Goal: Task Accomplishment & Management: Manage account settings

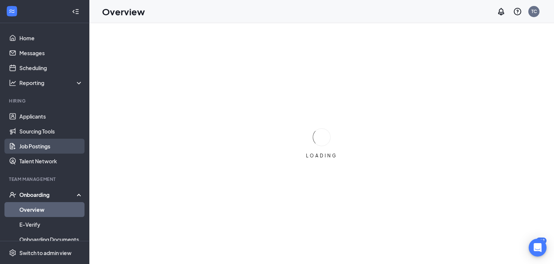
click at [29, 145] on link "Job Postings" at bounding box center [51, 146] width 64 height 15
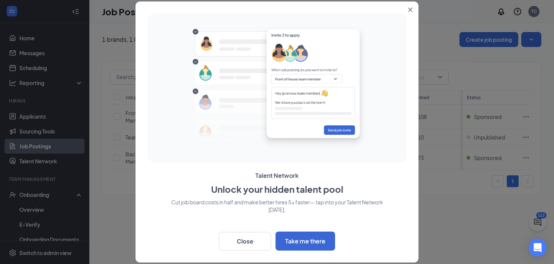
click at [410, 7] on icon "Close" at bounding box center [410, 9] width 4 height 4
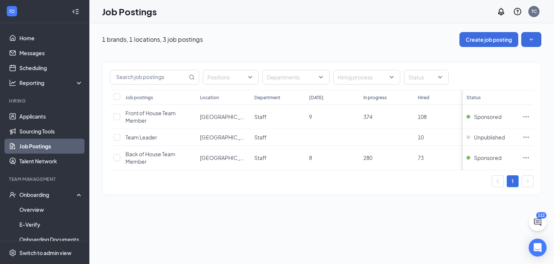
click at [286, 193] on div "Positions Departments Hiring process Status Job postings Location Department To…" at bounding box center [321, 128] width 439 height 133
click at [484, 40] on button "Create job posting" at bounding box center [489, 39] width 59 height 15
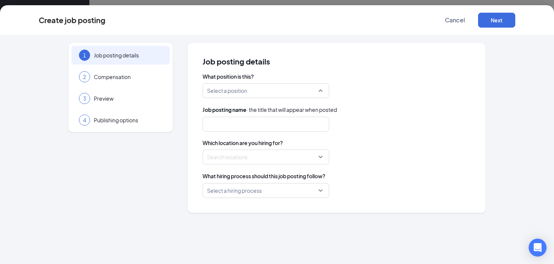
click at [267, 94] on input "search" at bounding box center [263, 90] width 112 height 14
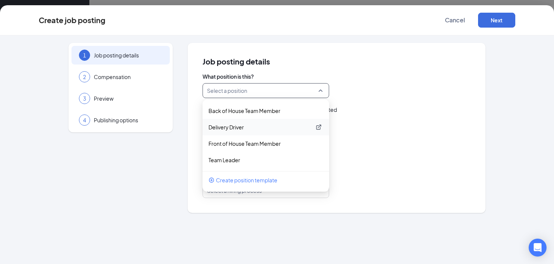
click at [231, 126] on p "Delivery Driver" at bounding box center [260, 126] width 103 height 7
type input "Delivery Driver"
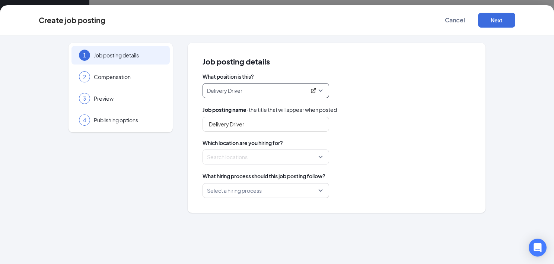
click at [271, 156] on div at bounding box center [263, 157] width 112 height 12
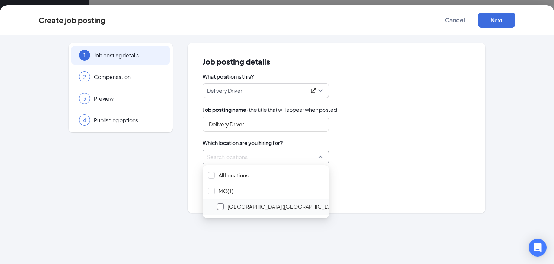
click at [221, 206] on div at bounding box center [220, 206] width 7 height 7
click at [440, 128] on div "Delivery Driver" at bounding box center [337, 124] width 268 height 15
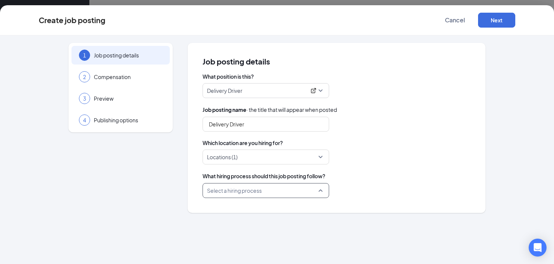
click at [316, 189] on input "search" at bounding box center [263, 190] width 112 height 14
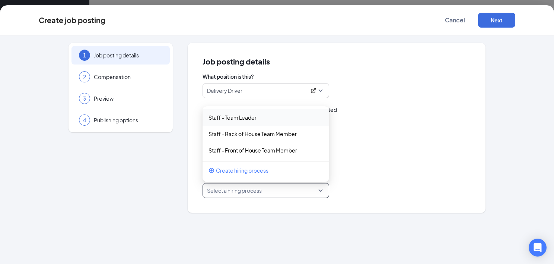
click at [384, 200] on div "Job posting details What position is this? Delivery Driver 164516 164517 164515…" at bounding box center [337, 128] width 298 height 170
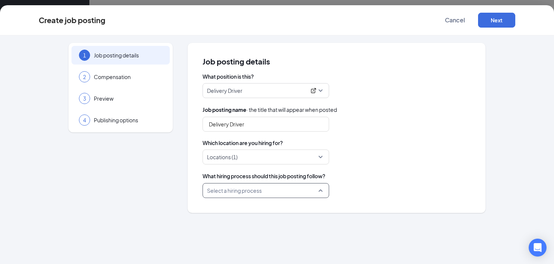
click at [314, 194] on input "search" at bounding box center [263, 190] width 112 height 14
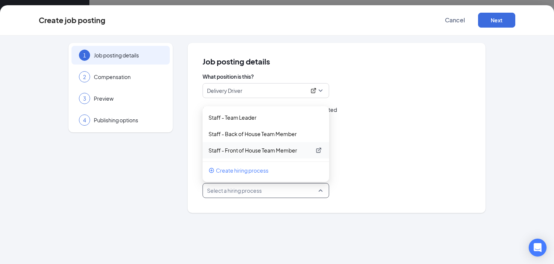
click at [244, 151] on p "Staff - Front of House Team Member" at bounding box center [260, 149] width 103 height 7
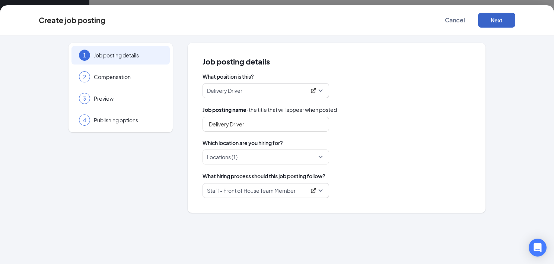
click at [501, 18] on button "Next" at bounding box center [496, 20] width 37 height 15
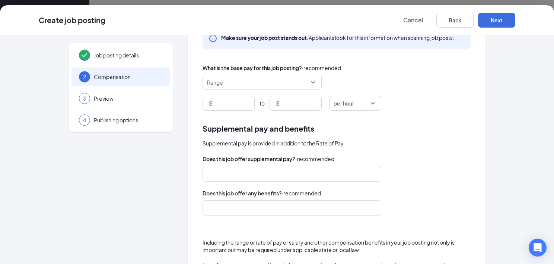
scroll to position [45, 0]
click at [277, 83] on span "Range" at bounding box center [259, 82] width 104 height 14
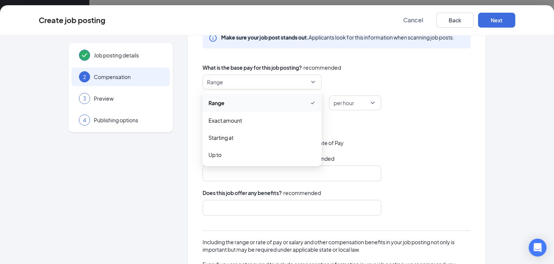
click at [397, 111] on div "Rate of pay Make sure your job post stands out. Applicants look for this inform…" at bounding box center [337, 166] width 298 height 337
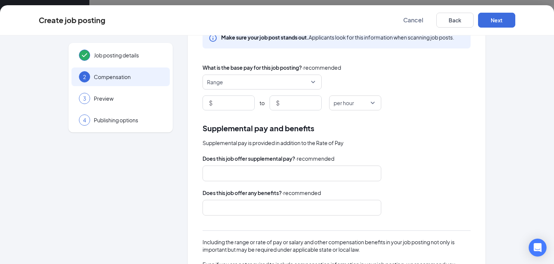
click at [318, 171] on div at bounding box center [288, 173] width 159 height 12
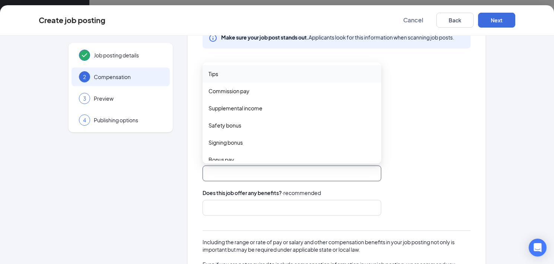
click at [250, 76] on span "Tips" at bounding box center [292, 74] width 167 height 8
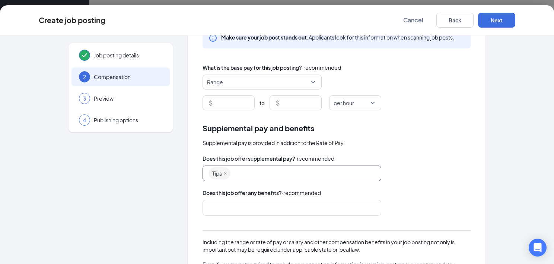
click at [281, 213] on div at bounding box center [292, 208] width 179 height 16
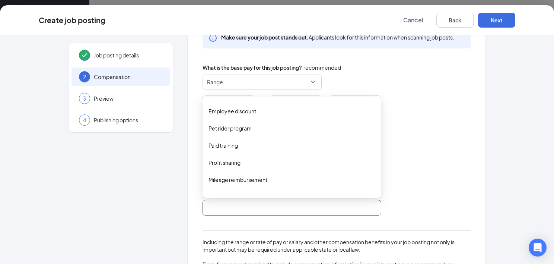
scroll to position [179, 0]
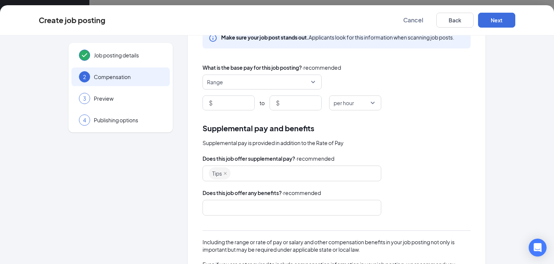
click at [435, 175] on div "Tips signing_bonus bonus_pay other Tips Commission pay Supplemental income Safe…" at bounding box center [337, 173] width 268 height 16
click at [223, 174] on icon "close" at bounding box center [225, 173] width 4 height 4
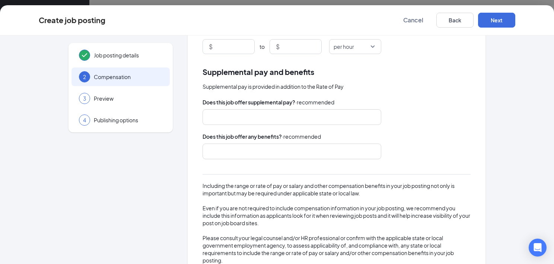
scroll to position [123, 0]
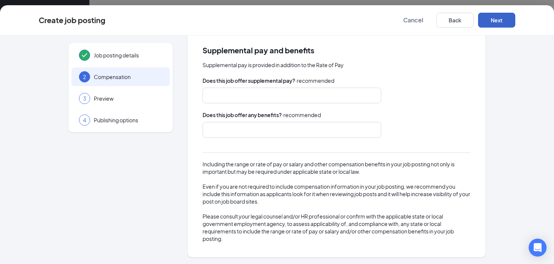
click at [499, 19] on button "Next" at bounding box center [496, 20] width 37 height 15
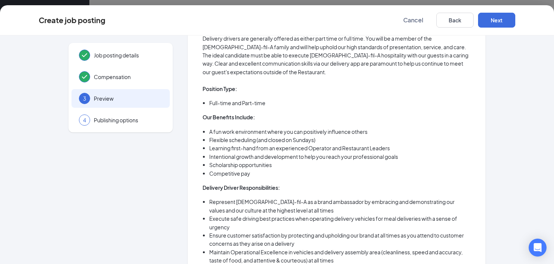
scroll to position [0, 0]
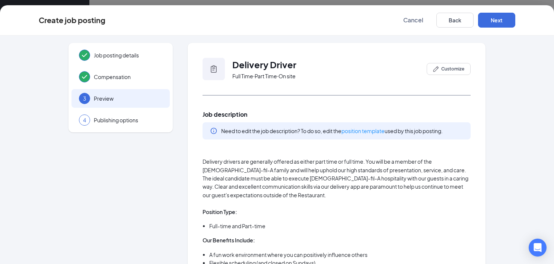
click at [515, 136] on div "Job posting details Compensation 3 Preview 4 Publishing options Delivery Driver…" at bounding box center [277, 149] width 554 height 228
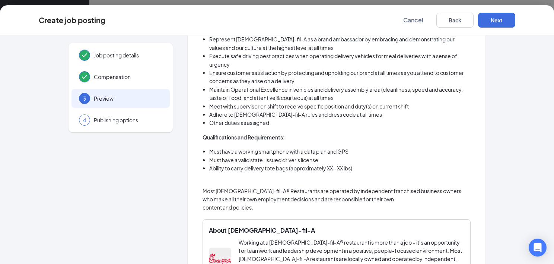
scroll to position [86, 0]
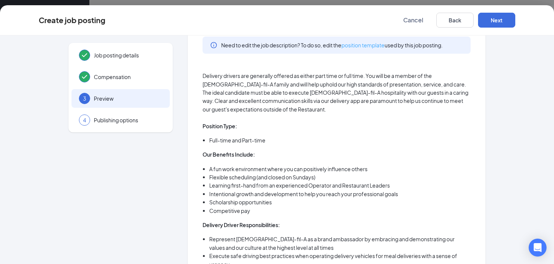
click at [374, 44] on link "position template" at bounding box center [363, 45] width 43 height 7
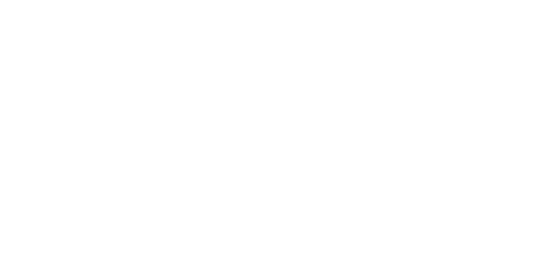
click at [382, 112] on body at bounding box center [277, 132] width 554 height 264
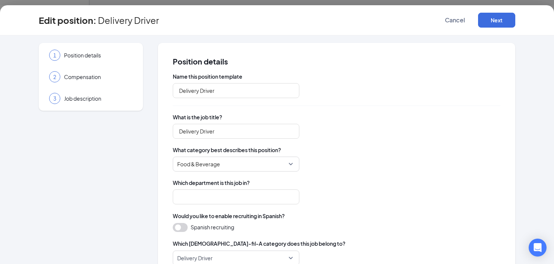
type input "Staff"
click at [498, 19] on button "Next" at bounding box center [496, 20] width 37 height 15
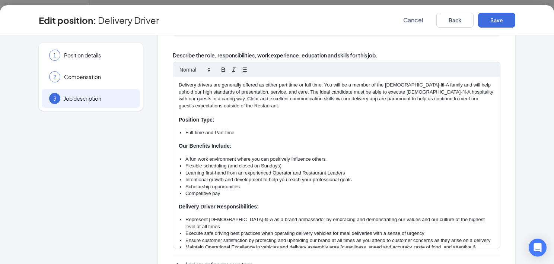
scroll to position [108, 0]
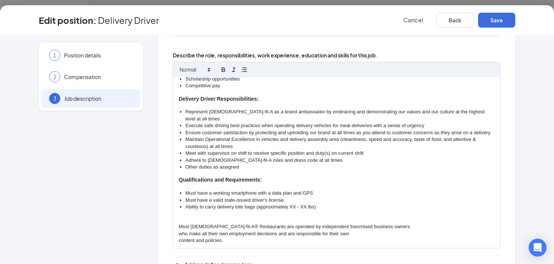
click at [293, 206] on li "Ability to carry delivery tote bags (approximately XX - XX lbs)" at bounding box center [339, 206] width 309 height 7
click at [502, 25] on button "Save" at bounding box center [496, 20] width 37 height 15
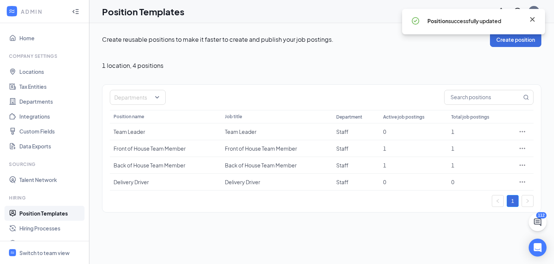
click at [536, 18] on icon "Cross" at bounding box center [532, 19] width 9 height 9
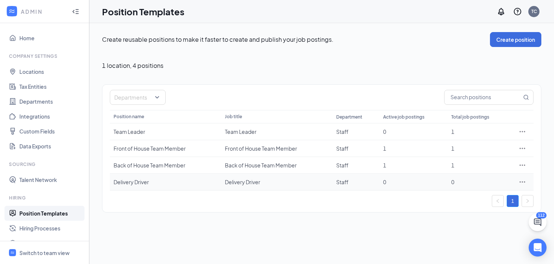
click at [520, 180] on icon "Ellipses" at bounding box center [522, 181] width 7 height 7
click at [32, 38] on link "Home" at bounding box center [51, 38] width 64 height 15
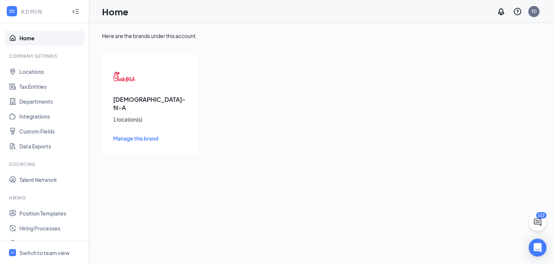
click at [134, 135] on span "Manage this brand" at bounding box center [135, 138] width 45 height 7
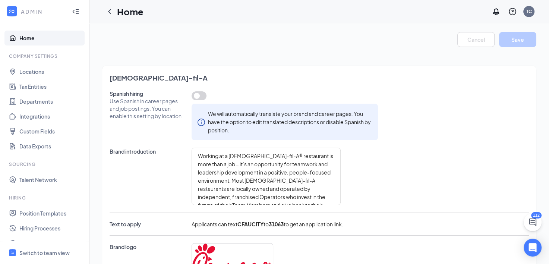
click at [70, 15] on div at bounding box center [75, 11] width 15 height 15
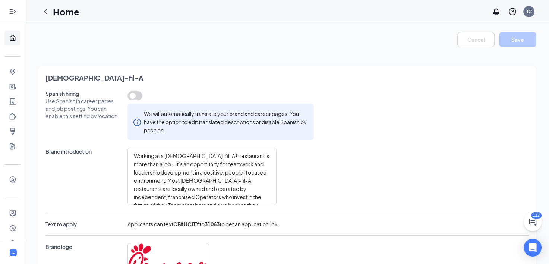
click at [8, 6] on div at bounding box center [12, 11] width 15 height 15
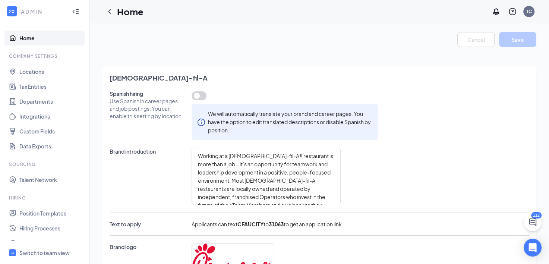
click at [19, 37] on link "Home" at bounding box center [51, 38] width 64 height 15
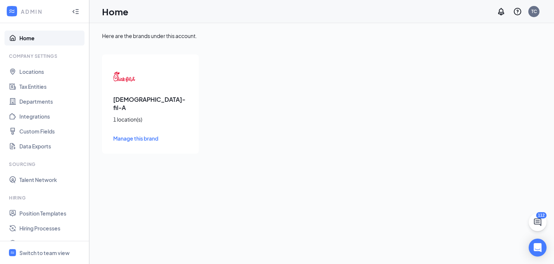
click at [19, 37] on link "Home" at bounding box center [51, 38] width 64 height 15
click at [73, 12] on icon "Collapse" at bounding box center [74, 11] width 2 height 3
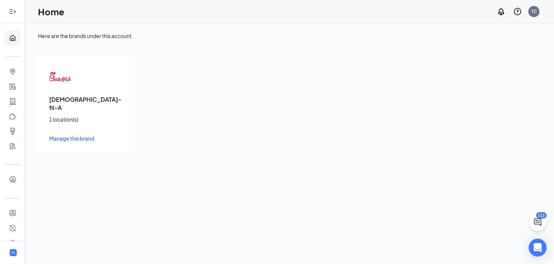
click at [13, 15] on icon "Expand" at bounding box center [12, 11] width 7 height 7
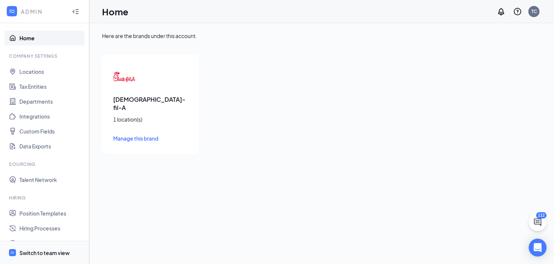
click at [61, 252] on div "Switch to team view" at bounding box center [44, 252] width 50 height 7
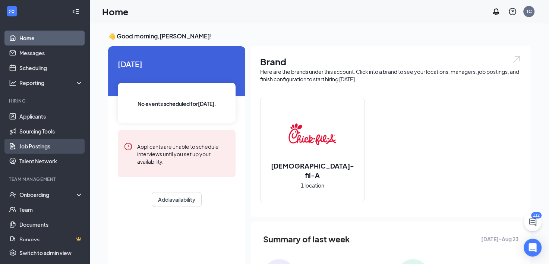
click at [19, 149] on link "Job Postings" at bounding box center [51, 146] width 64 height 15
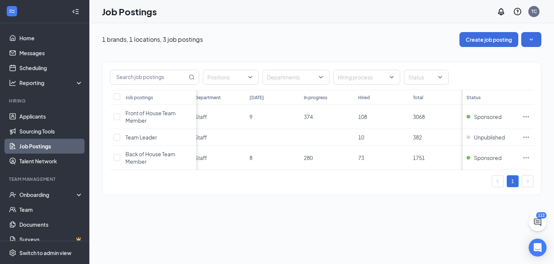
scroll to position [0, 60]
click at [46, 249] on div "Switch to admin view" at bounding box center [45, 252] width 52 height 7
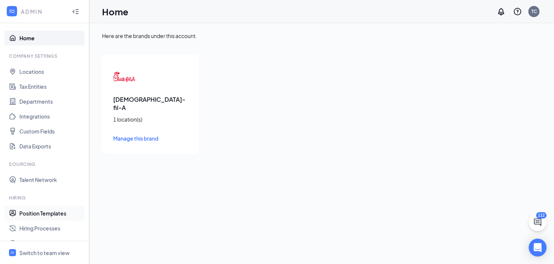
click at [41, 214] on link "Position Templates" at bounding box center [51, 213] width 64 height 15
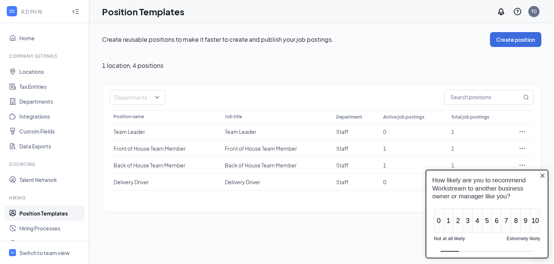
click at [548, 159] on div "Create reusable positions to make it faster to create and publish your job post…" at bounding box center [321, 122] width 465 height 198
click at [540, 177] on icon "Close button" at bounding box center [543, 175] width 6 height 6
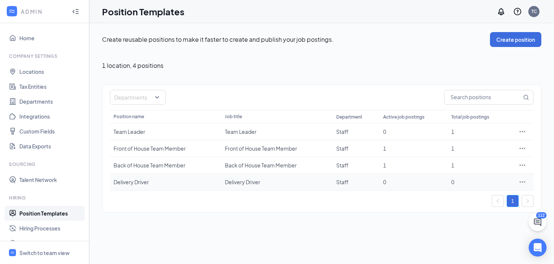
click at [524, 183] on icon "Ellipses" at bounding box center [522, 181] width 7 height 7
click at [474, 230] on span "View job postings" at bounding box center [477, 230] width 42 height 7
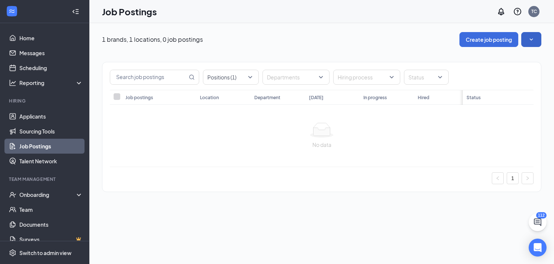
click at [529, 38] on icon "SmallChevronDown" at bounding box center [531, 39] width 7 height 7
click at [529, 38] on icon "SmallChevronUp" at bounding box center [531, 39] width 7 height 7
click at [64, 255] on div "Switch to admin view" at bounding box center [45, 252] width 52 height 7
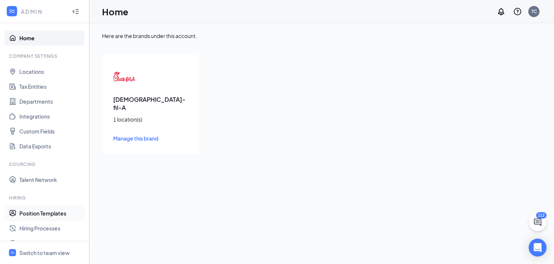
click at [53, 217] on link "Position Templates" at bounding box center [51, 213] width 64 height 15
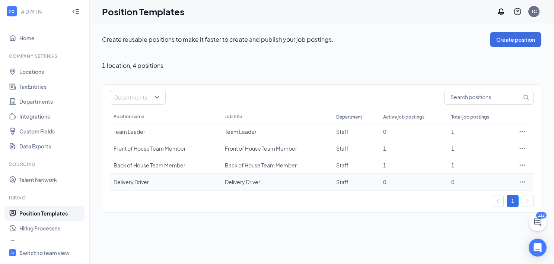
click at [231, 180] on div "Delivery Driver" at bounding box center [277, 181] width 104 height 7
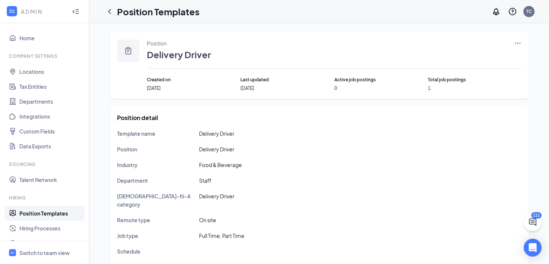
click at [515, 42] on icon "Ellipses" at bounding box center [517, 42] width 7 height 7
click at [223, 64] on div "Position Delivery Driver" at bounding box center [334, 53] width 374 height 29
click at [514, 45] on icon "Ellipses" at bounding box center [517, 42] width 7 height 7
click at [459, 60] on span "Edit" at bounding box center [456, 58] width 10 height 7
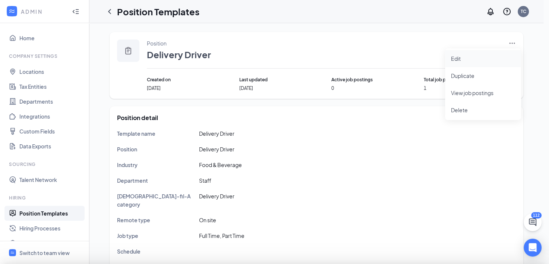
type input "Delivery Driver"
type input "Staff"
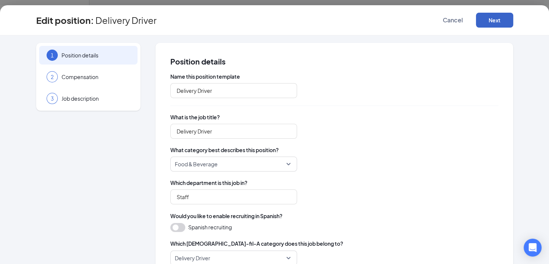
click at [499, 23] on button "Next" at bounding box center [494, 20] width 37 height 15
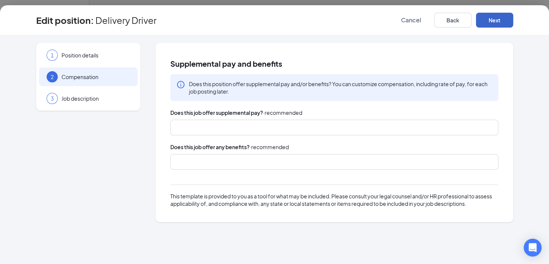
click at [499, 23] on button "Next" at bounding box center [494, 20] width 37 height 15
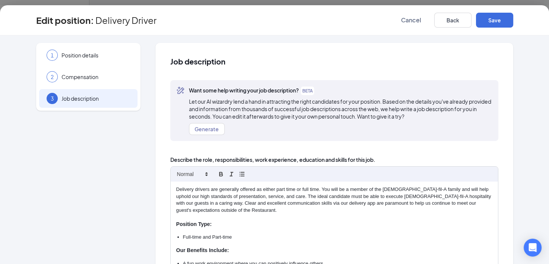
drag, startPoint x: 541, startPoint y: 118, endPoint x: 544, endPoint y: 125, distance: 7.7
click at [544, 125] on div "1 Position details 2 Compensation 3 Job description Additional information Job …" at bounding box center [274, 149] width 549 height 228
click at [201, 133] on button "Generate" at bounding box center [207, 129] width 36 height 12
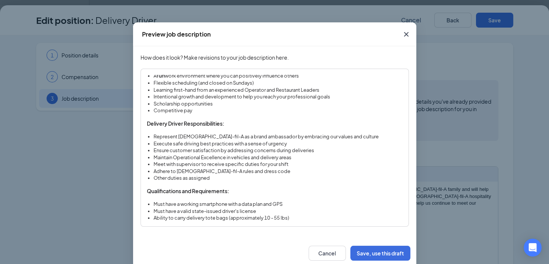
scroll to position [41, 0]
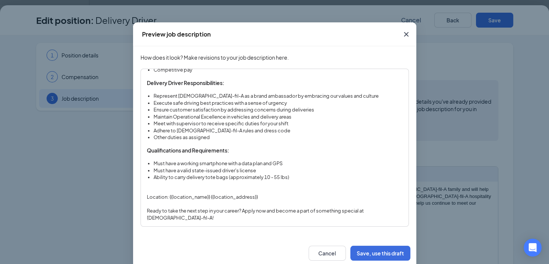
click at [403, 35] on icon "Cross" at bounding box center [405, 34] width 9 height 9
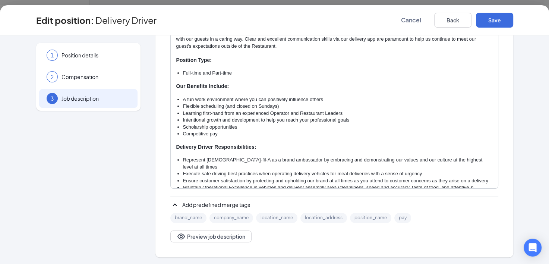
scroll to position [108, 0]
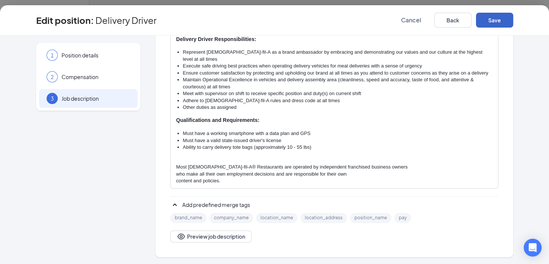
click at [505, 16] on button "Save" at bounding box center [494, 20] width 37 height 15
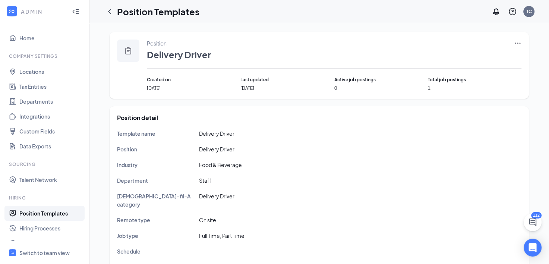
click at [133, 50] on div at bounding box center [128, 50] width 22 height 22
click at [52, 216] on link "Position Templates" at bounding box center [51, 213] width 64 height 15
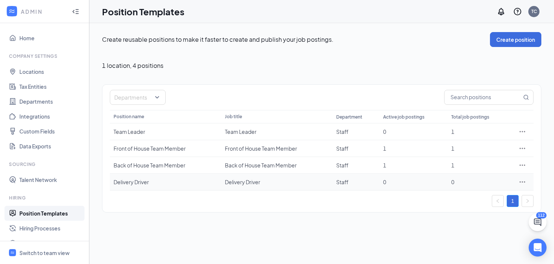
click at [451, 183] on div "0" at bounding box center [479, 181] width 56 height 7
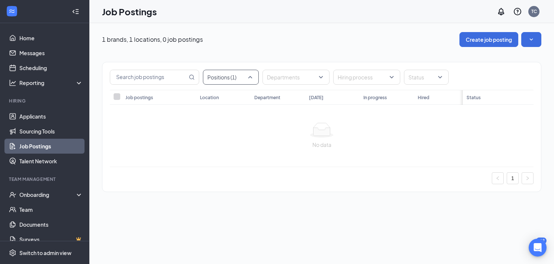
click at [243, 79] on div at bounding box center [227, 77] width 45 height 12
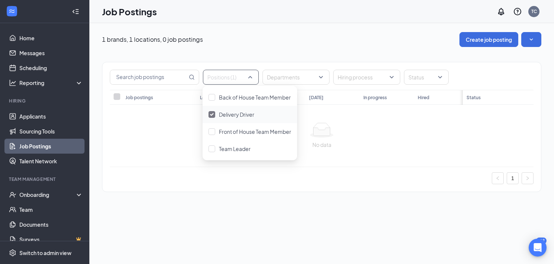
click at [210, 114] on img at bounding box center [212, 114] width 4 height 3
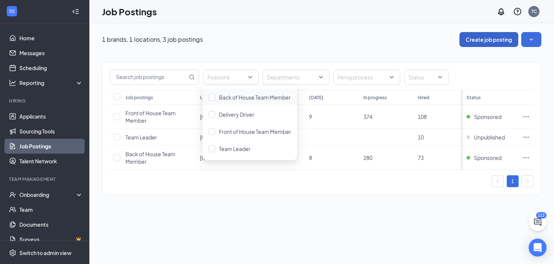
click at [477, 42] on button "Create job posting" at bounding box center [489, 39] width 59 height 15
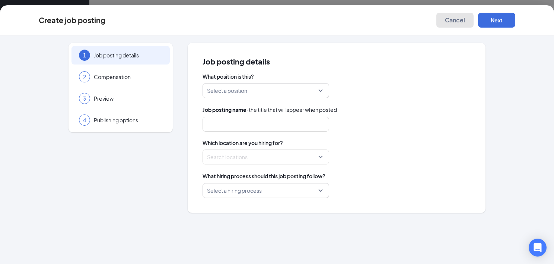
click at [458, 24] on button "Cancel" at bounding box center [455, 20] width 37 height 15
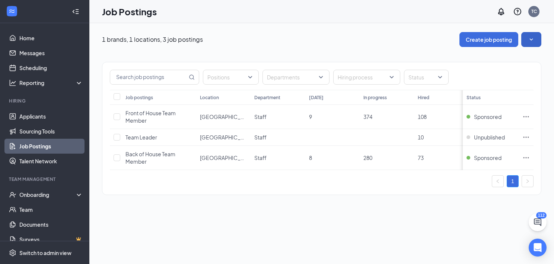
click at [529, 40] on icon "SmallChevronDown" at bounding box center [531, 39] width 7 height 7
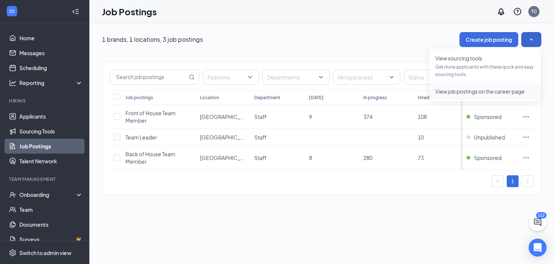
click at [486, 93] on span "View job postings on the career page" at bounding box center [479, 91] width 89 height 7
click at [30, 249] on div "Switch to admin view" at bounding box center [45, 252] width 52 height 7
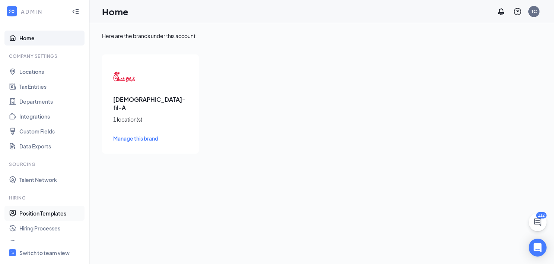
click at [58, 215] on link "Position Templates" at bounding box center [51, 213] width 64 height 15
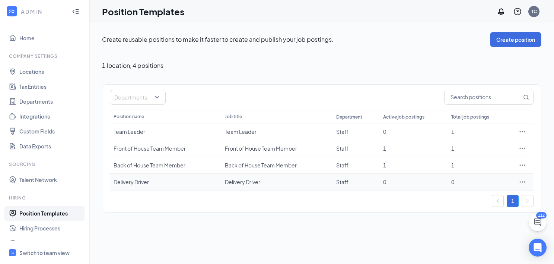
click at [199, 176] on td "Delivery Driver" at bounding box center [165, 182] width 111 height 17
click at [240, 180] on div "Delivery Driver" at bounding box center [277, 181] width 104 height 7
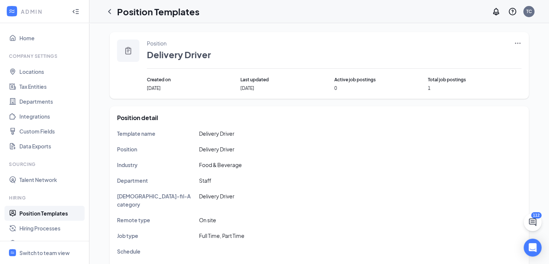
click at [520, 41] on icon "Ellipses" at bounding box center [517, 42] width 7 height 7
click at [453, 58] on span "Edit" at bounding box center [456, 58] width 10 height 7
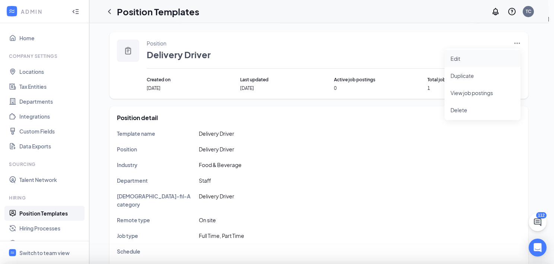
type input "Delivery Driver"
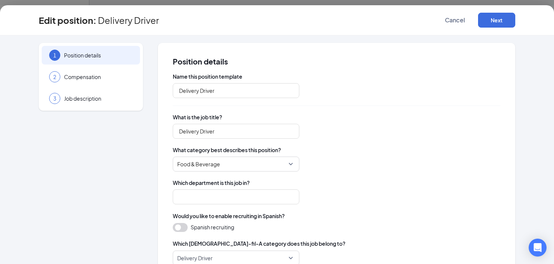
type input "Staff"
drag, startPoint x: 453, startPoint y: 58, endPoint x: 467, endPoint y: 55, distance: 14.5
click at [467, 55] on div "Position details Name this position template Delivery Driver What is the job ti…" at bounding box center [337, 250] width 358 height 415
click at [498, 164] on div "Food & Beverage" at bounding box center [337, 163] width 328 height 15
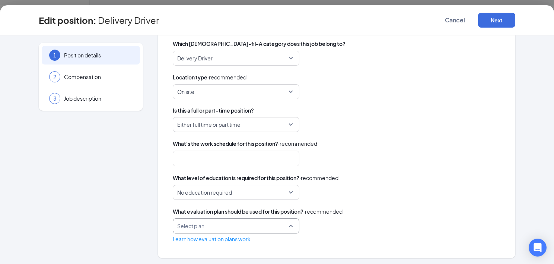
click at [283, 222] on input "search" at bounding box center [233, 226] width 112 height 14
click at [274, 244] on span "Evaluation Plan" at bounding box center [233, 246] width 115 height 8
click at [505, 21] on button "Next" at bounding box center [496, 20] width 37 height 15
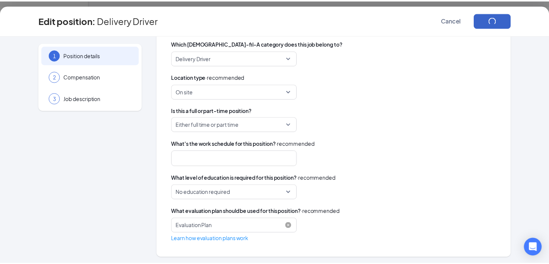
scroll to position [0, 0]
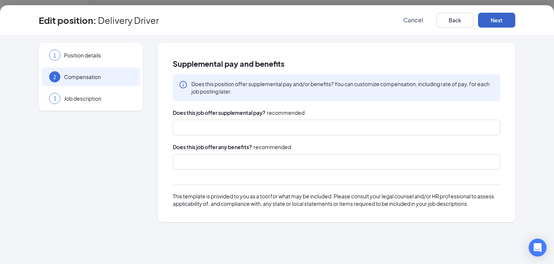
click at [505, 21] on button "Next" at bounding box center [496, 20] width 37 height 15
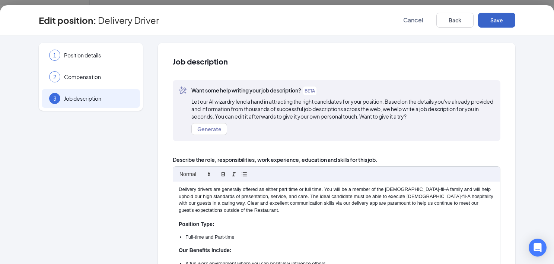
click at [498, 27] on button "Save" at bounding box center [496, 20] width 37 height 15
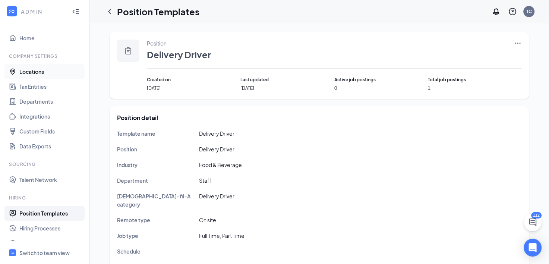
click at [32, 76] on link "Locations" at bounding box center [51, 71] width 64 height 15
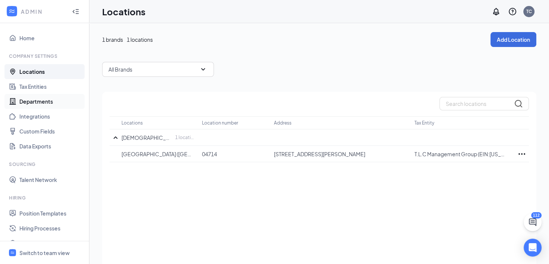
click at [42, 99] on link "Departments" at bounding box center [51, 101] width 64 height 15
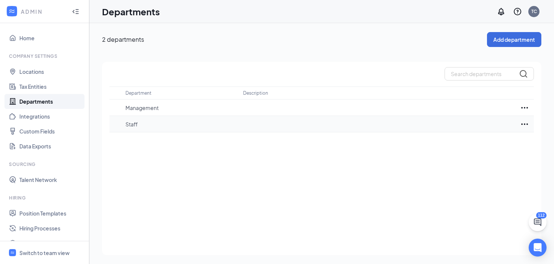
click at [144, 119] on td "Staff" at bounding box center [184, 124] width 117 height 16
click at [219, 120] on p "Staff" at bounding box center [181, 123] width 110 height 7
click at [521, 125] on icon "Ellipses" at bounding box center [524, 124] width 9 height 9
click at [479, 149] on p "Edit" at bounding box center [491, 146] width 63 height 7
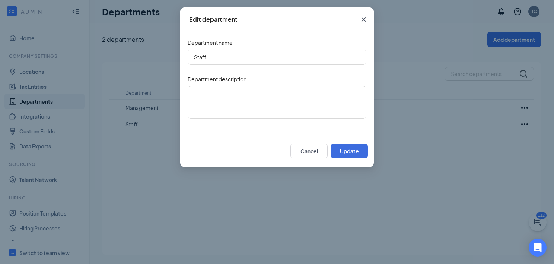
click at [364, 18] on icon "Cross" at bounding box center [363, 19] width 9 height 9
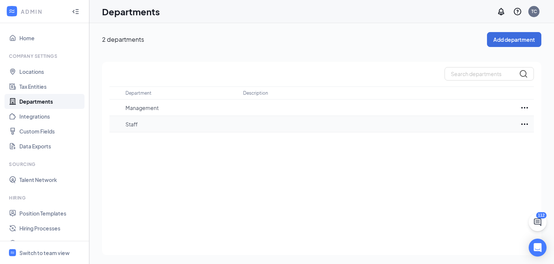
click at [215, 124] on p "Staff" at bounding box center [181, 123] width 110 height 7
click at [43, 118] on link "Integrations" at bounding box center [51, 116] width 64 height 15
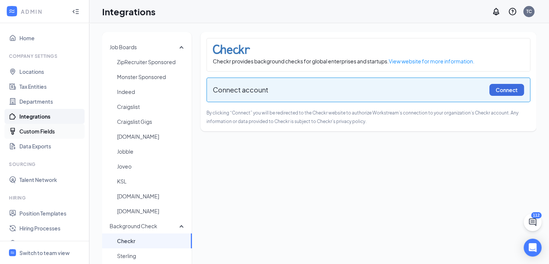
click at [42, 127] on link "Custom Fields" at bounding box center [51, 131] width 64 height 15
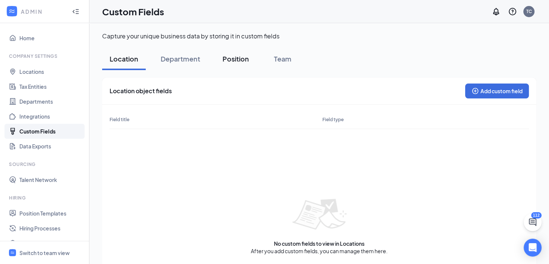
click at [244, 59] on div "Position" at bounding box center [235, 58] width 26 height 9
click at [183, 55] on div "Department" at bounding box center [180, 58] width 39 height 9
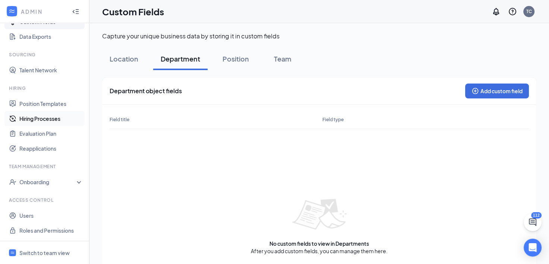
click at [51, 117] on link "Hiring Processes" at bounding box center [51, 118] width 64 height 15
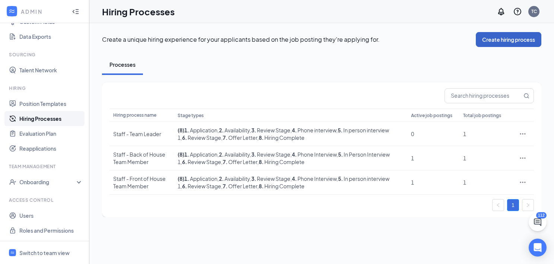
click at [510, 44] on button "Create hiring process" at bounding box center [509, 39] width 66 height 15
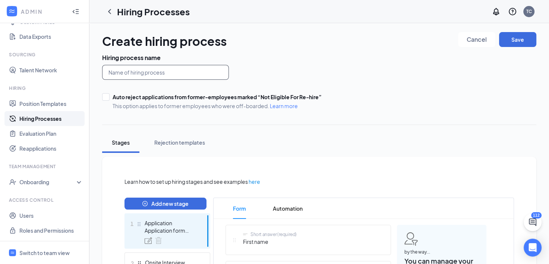
click at [129, 74] on input "text" at bounding box center [165, 72] width 127 height 15
click at [468, 41] on span "Cancel" at bounding box center [476, 39] width 20 height 5
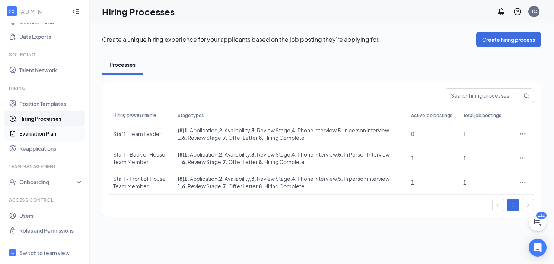
click at [41, 136] on link "Evaluation Plan" at bounding box center [51, 133] width 64 height 15
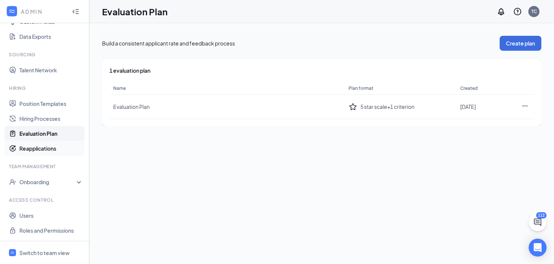
click at [41, 142] on link "Reapplications" at bounding box center [51, 148] width 64 height 15
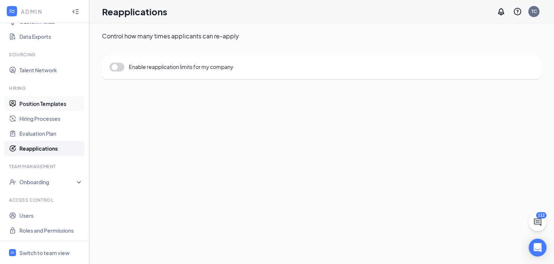
click at [52, 107] on link "Position Templates" at bounding box center [51, 103] width 64 height 15
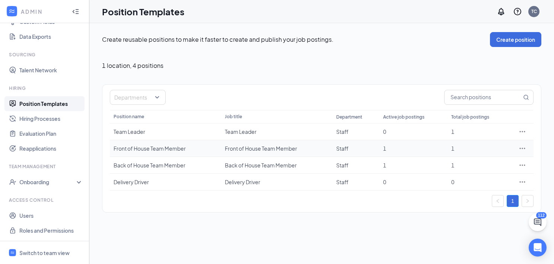
click at [520, 147] on icon "Ellipses" at bounding box center [522, 148] width 7 height 7
click at [538, 190] on div "Departments Position name Job title Department Active job postings Total job po…" at bounding box center [321, 148] width 439 height 128
click at [526, 182] on icon "Ellipses" at bounding box center [522, 181] width 7 height 7
click at [26, 251] on div "Switch to team view" at bounding box center [44, 252] width 50 height 7
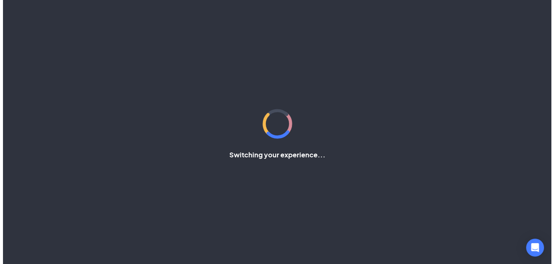
scroll to position [9, 0]
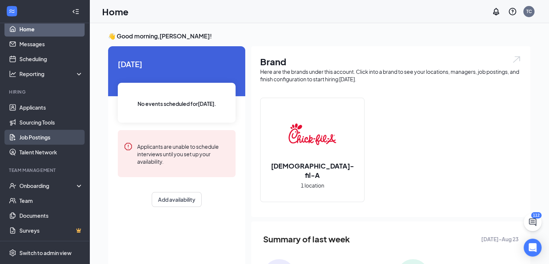
click at [48, 143] on link "Job Postings" at bounding box center [51, 137] width 64 height 15
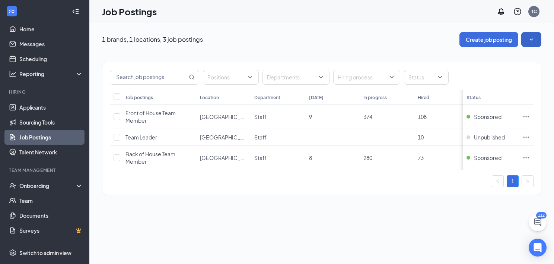
click at [532, 44] on button "button" at bounding box center [531, 39] width 20 height 15
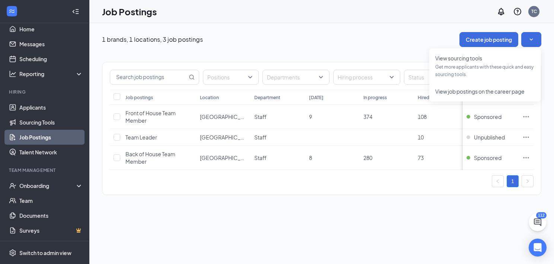
click at [463, 210] on div "1 brands, 1 locations, 3 job postings Create job posting Positions Departments …" at bounding box center [321, 117] width 465 height 188
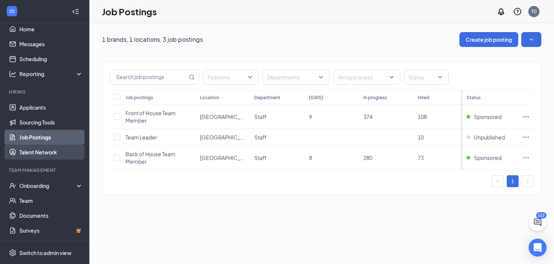
click at [56, 150] on link "Talent Network" at bounding box center [51, 152] width 64 height 15
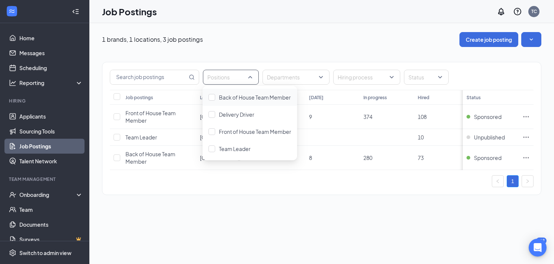
click at [239, 80] on div at bounding box center [227, 77] width 45 height 12
click at [210, 113] on div at bounding box center [212, 114] width 7 height 7
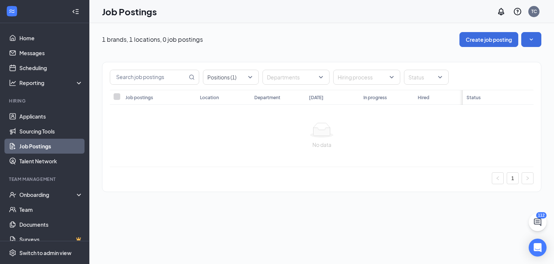
click at [171, 107] on div "No data" at bounding box center [322, 136] width 424 height 62
click at [196, 96] on th "Job postings" at bounding box center [159, 97] width 74 height 15
click at [394, 80] on div "Hiring process" at bounding box center [366, 77] width 67 height 15
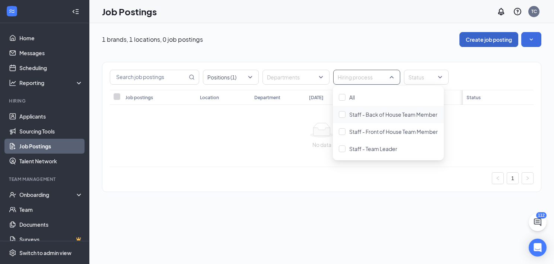
click at [497, 36] on button "Create job posting" at bounding box center [489, 39] width 59 height 15
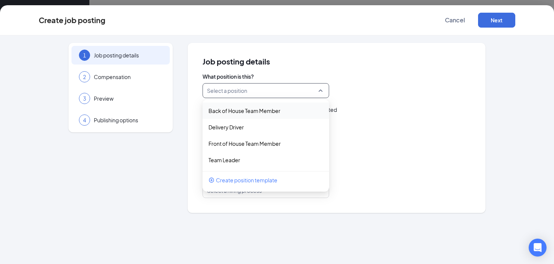
click at [216, 90] on input "search" at bounding box center [263, 90] width 112 height 14
click at [241, 127] on p "Delivery Driver" at bounding box center [260, 126] width 103 height 7
type input "Delivery Driver"
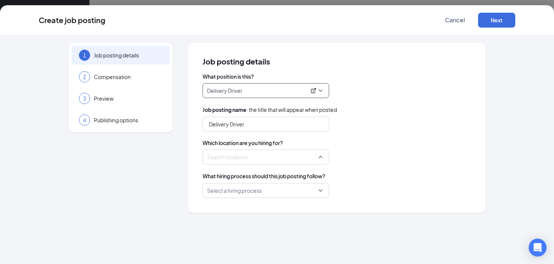
click at [254, 161] on div at bounding box center [263, 157] width 112 height 12
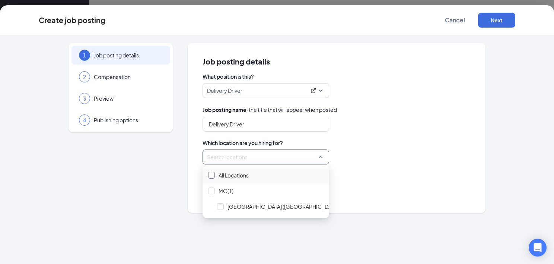
click at [213, 177] on div at bounding box center [211, 175] width 7 height 7
click at [244, 233] on div "1 Job posting details 2 Compensation 3 Preview 4 Publishing options Job posting…" at bounding box center [277, 149] width 554 height 228
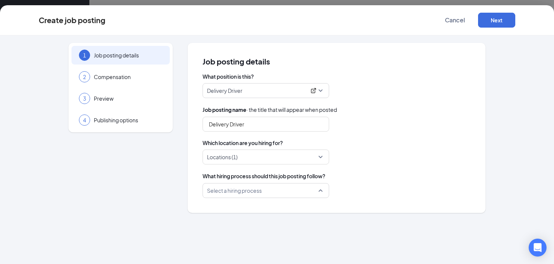
click at [262, 191] on input "search" at bounding box center [263, 190] width 112 height 14
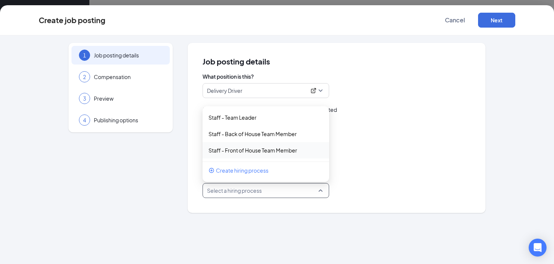
click at [228, 170] on span "Create hiring process" at bounding box center [242, 170] width 53 height 8
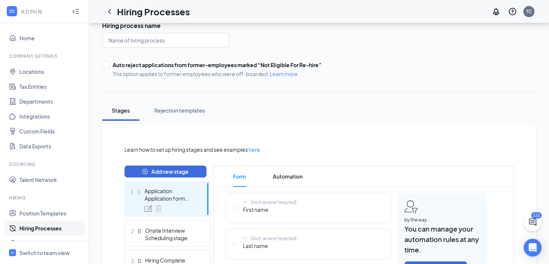
scroll to position [31, 0]
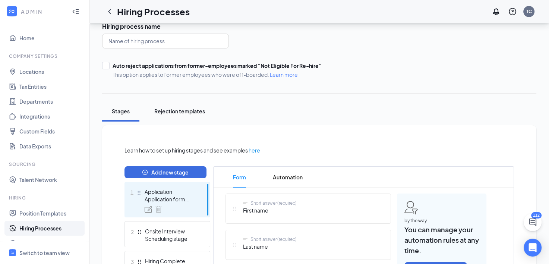
click at [180, 109] on div "Rejection templates" at bounding box center [179, 110] width 51 height 7
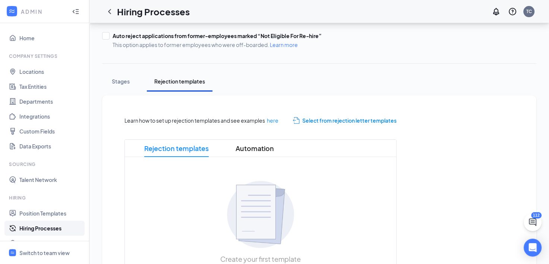
scroll to position [64, 0]
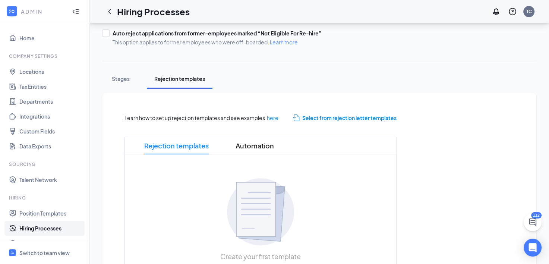
click at [331, 119] on span "Select from rejection letter templates" at bounding box center [349, 118] width 94 height 8
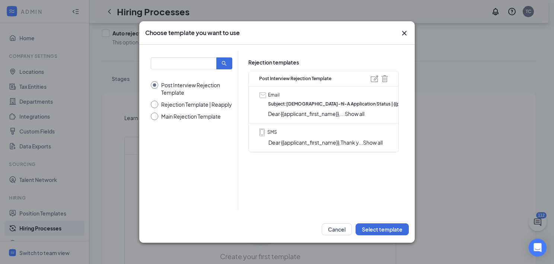
click at [158, 103] on input "Rejection Template | Reapply" at bounding box center [192, 104] width 82 height 7
radio input "true"
click at [155, 86] on input "Post Interview Rejection Template" at bounding box center [192, 88] width 82 height 15
radio input "true"
radio input "false"
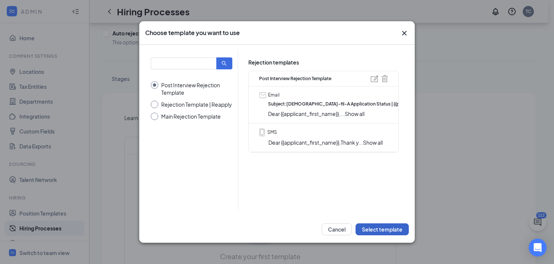
click at [388, 228] on button "Select template" at bounding box center [382, 229] width 53 height 12
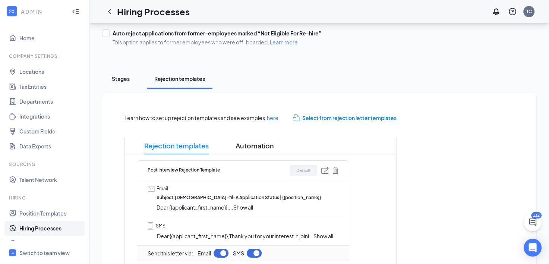
click at [124, 79] on div "Stages" at bounding box center [120, 78] width 22 height 7
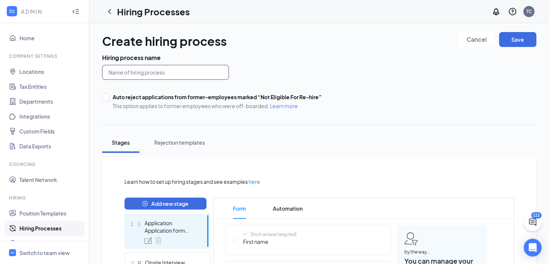
click at [197, 69] on input "text" at bounding box center [165, 72] width 127 height 15
type input "d"
type input "D"
type input "DRIVER"
click at [511, 41] on button "Save" at bounding box center [517, 39] width 37 height 15
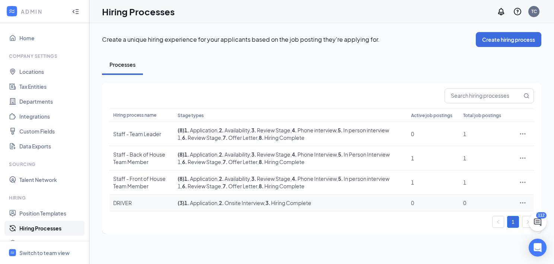
click at [524, 203] on icon "Ellipses" at bounding box center [522, 202] width 7 height 7
click at [189, 179] on b "1 ." at bounding box center [186, 178] width 5 height 7
click at [522, 182] on icon "Ellipses" at bounding box center [522, 181] width 7 height 7
click at [298, 161] on span ", 8 . Hiring Complete" at bounding box center [280, 161] width 47 height 7
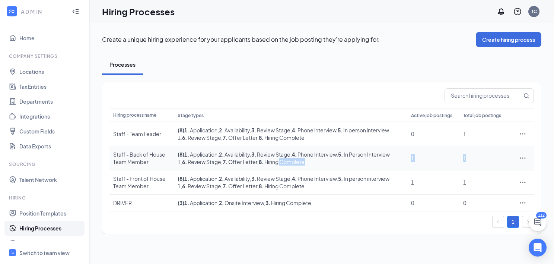
drag, startPoint x: 298, startPoint y: 161, endPoint x: 516, endPoint y: 164, distance: 218.3
click at [516, 164] on tr "Staff - Back of House Team Member ( 8 ) 1 . Application , 2 . Availability , 3 …" at bounding box center [321, 158] width 425 height 24
drag, startPoint x: 516, startPoint y: 164, endPoint x: 524, endPoint y: 159, distance: 9.5
click at [524, 159] on icon "Ellipses" at bounding box center [522, 157] width 7 height 7
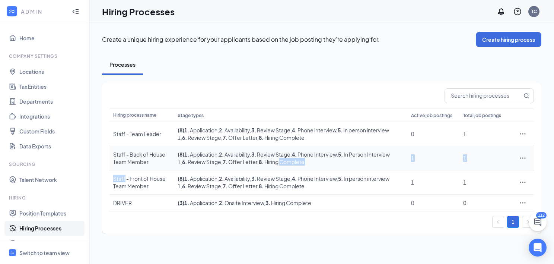
click at [523, 158] on icon "Ellipses" at bounding box center [522, 157] width 7 height 7
click at [475, 190] on span "Duplicate" at bounding box center [468, 190] width 23 height 7
click at [524, 158] on icon "Ellipses" at bounding box center [522, 157] width 7 height 7
click at [461, 187] on span "Duplicate" at bounding box center [468, 190] width 23 height 7
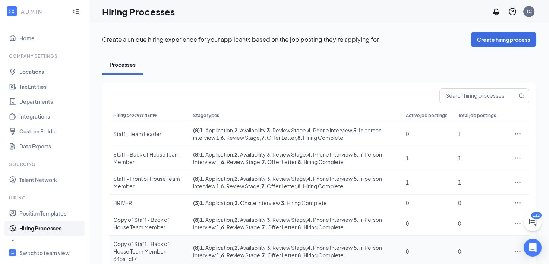
click at [515, 250] on icon "Ellipses" at bounding box center [518, 250] width 6 height 1
click at [477, 231] on span "Delete" at bounding box center [483, 231] width 64 height 8
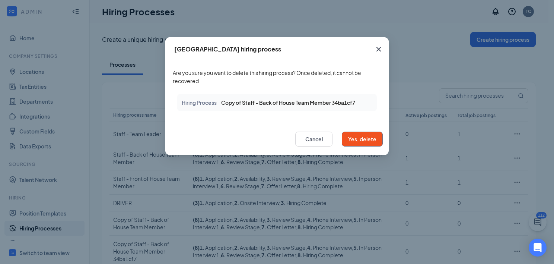
click at [358, 139] on button "Yes, delete" at bounding box center [362, 138] width 41 height 15
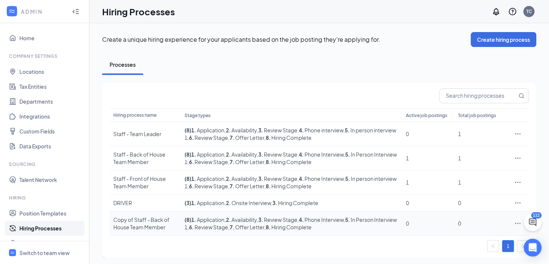
click at [515, 223] on icon "Ellipses" at bounding box center [518, 222] width 6 height 1
click at [453, 207] on span "Delete" at bounding box center [459, 207] width 17 height 7
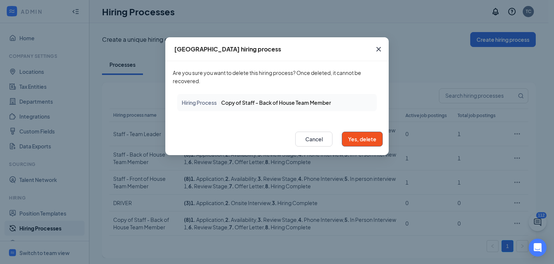
click at [368, 136] on button "Yes, delete" at bounding box center [362, 138] width 41 height 15
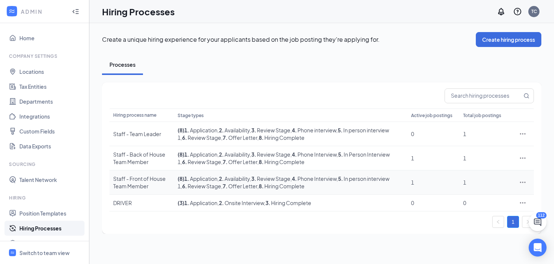
click at [525, 181] on icon "Ellipses" at bounding box center [523, 181] width 6 height 1
click at [471, 209] on li "Duplicate" at bounding box center [489, 214] width 76 height 17
click at [524, 203] on icon "Ellipses" at bounding box center [523, 202] width 6 height 1
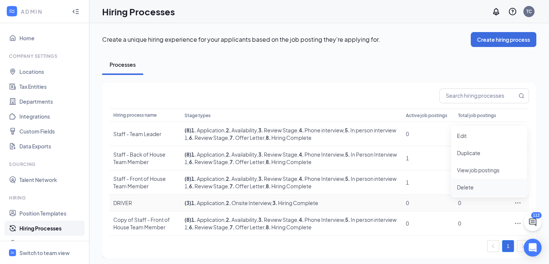
click at [469, 185] on span "Delete" at bounding box center [465, 187] width 17 height 7
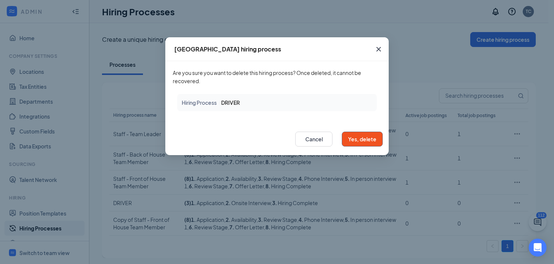
click at [346, 139] on button "Yes, delete" at bounding box center [362, 138] width 41 height 15
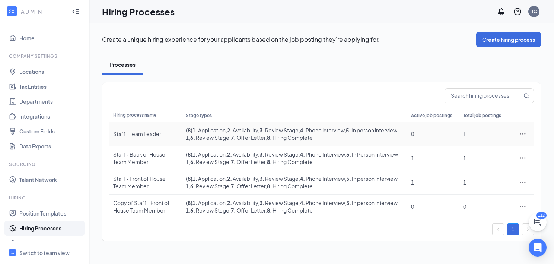
click at [357, 136] on body "ADMIN Home Company Settings Locations Tax Entities Departments Integrations Cus…" at bounding box center [277, 132] width 554 height 264
click at [521, 209] on icon "Ellipses" at bounding box center [522, 206] width 7 height 7
click at [469, 135] on span "Edit" at bounding box center [489, 139] width 64 height 8
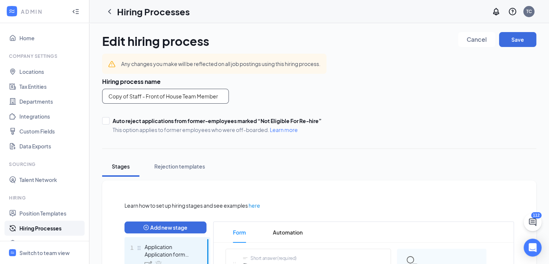
click at [169, 101] on input "Copy of Staff - Front of House Team Member" at bounding box center [165, 96] width 127 height 15
type input "DRIVER"
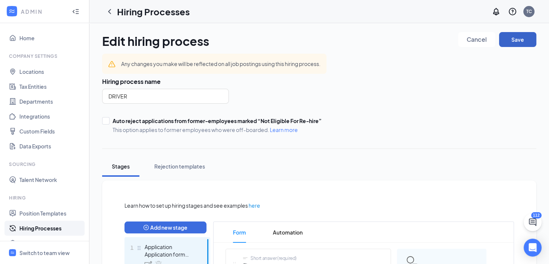
click at [504, 39] on button "Save" at bounding box center [517, 39] width 37 height 15
click at [189, 164] on div "Rejection templates" at bounding box center [179, 165] width 51 height 7
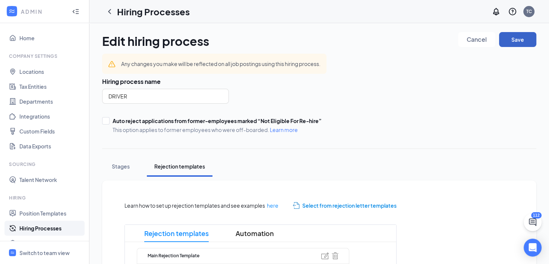
click at [517, 39] on button "Save" at bounding box center [517, 39] width 37 height 15
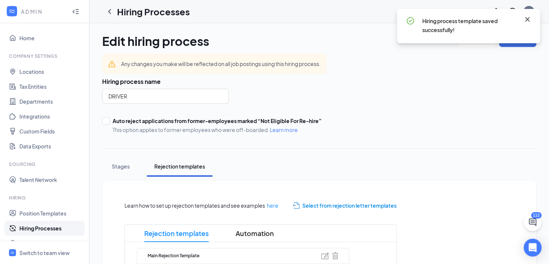
click at [530, 16] on icon "Cross" at bounding box center [527, 19] width 9 height 9
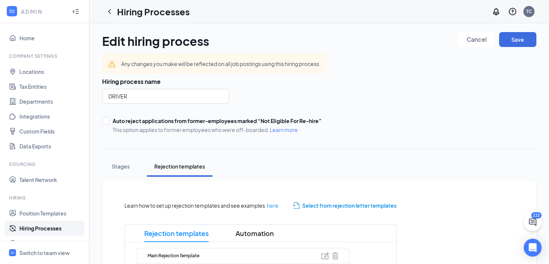
click at [23, 228] on link "Hiring Processes" at bounding box center [51, 227] width 64 height 15
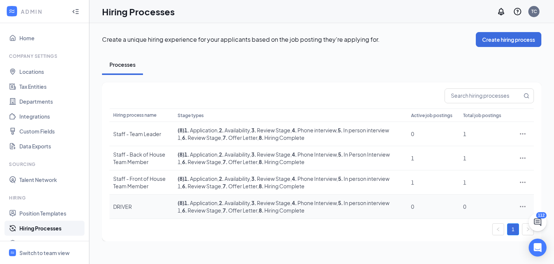
click at [521, 208] on icon "Ellipses" at bounding box center [522, 206] width 7 height 7
click at [496, 172] on span "View job postings" at bounding box center [478, 173] width 42 height 7
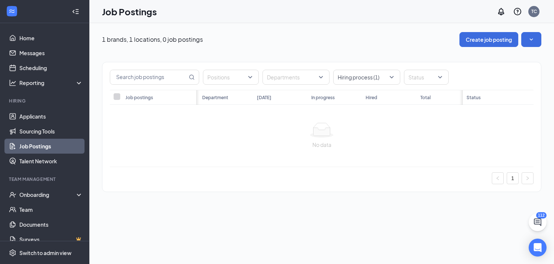
scroll to position [0, 60]
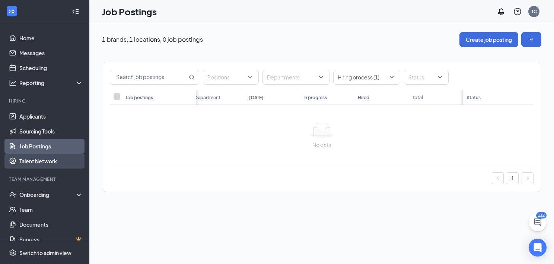
click at [19, 161] on link "Talent Network" at bounding box center [51, 160] width 64 height 15
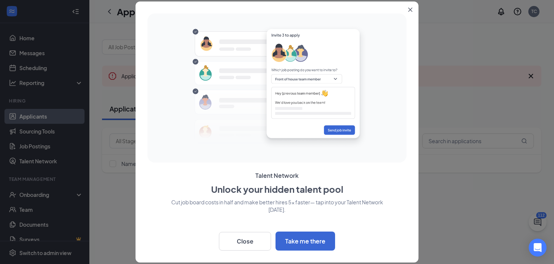
click at [86, 248] on div at bounding box center [277, 132] width 554 height 264
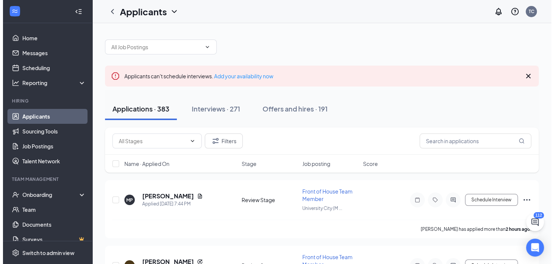
scroll to position [9, 0]
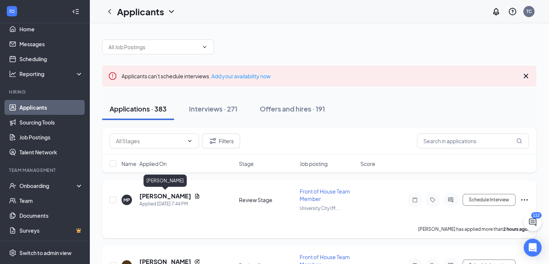
click at [174, 196] on h5 "[PERSON_NAME]" at bounding box center [165, 196] width 52 height 8
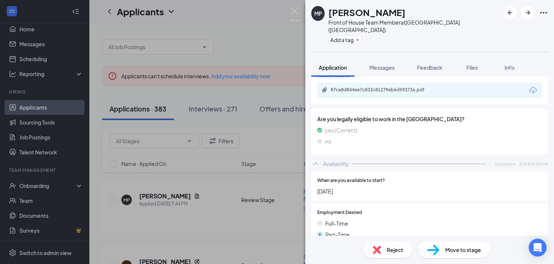
scroll to position [341, 0]
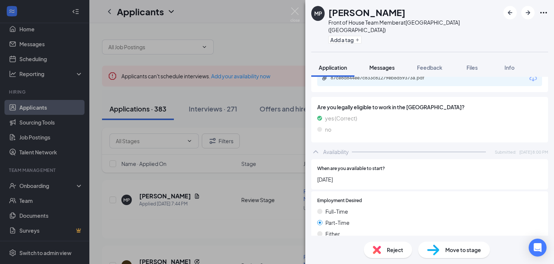
click at [380, 58] on button "Messages" at bounding box center [382, 67] width 40 height 19
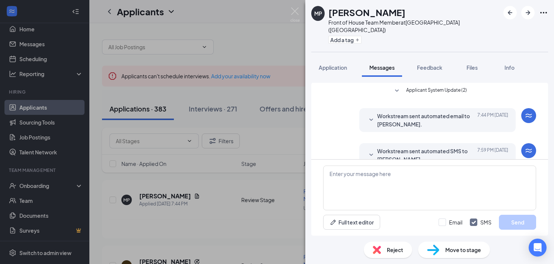
click at [49, 253] on div "MP Mahkylah Pierson Front of House Team Member at University City (MO) Add a ta…" at bounding box center [277, 132] width 554 height 264
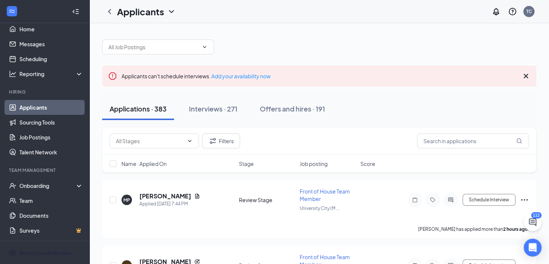
click at [49, 253] on div "Switch to admin view" at bounding box center [45, 252] width 52 height 7
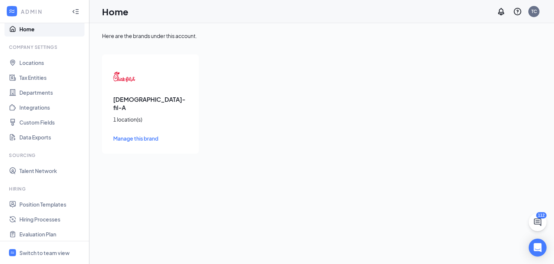
scroll to position [109, 0]
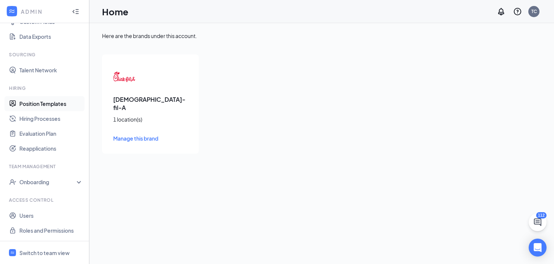
click at [42, 107] on link "Position Templates" at bounding box center [51, 103] width 64 height 15
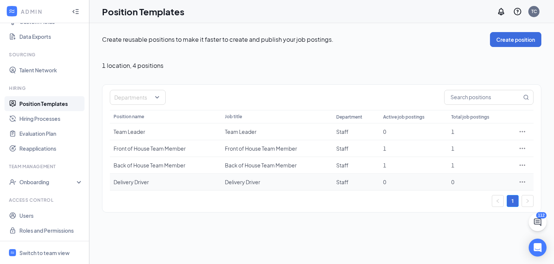
click at [522, 182] on icon "Ellipses" at bounding box center [522, 181] width 7 height 7
click at [466, 230] on span "View job postings" at bounding box center [477, 230] width 42 height 7
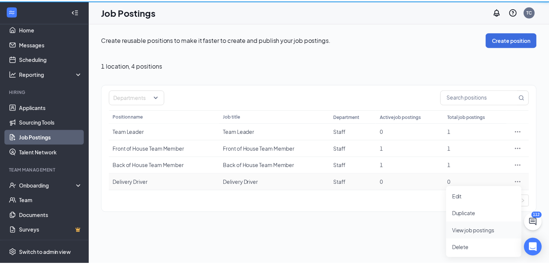
scroll to position [9, 0]
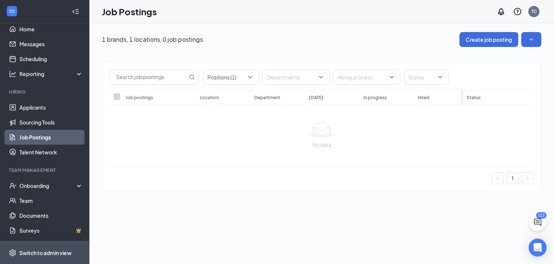
click at [5, 253] on li "Switch to admin view" at bounding box center [44, 252] width 89 height 23
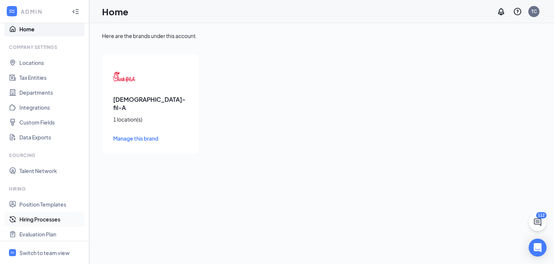
click at [38, 222] on link "Hiring Processes" at bounding box center [51, 219] width 64 height 15
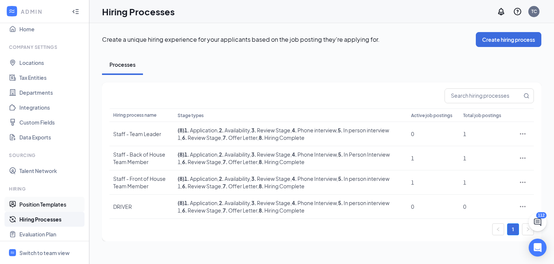
click at [21, 204] on link "Position Templates" at bounding box center [51, 204] width 64 height 15
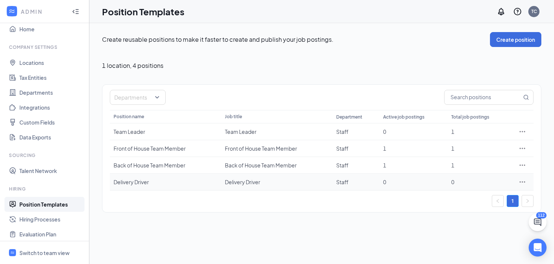
click at [254, 182] on div "Delivery Driver" at bounding box center [277, 181] width 104 height 7
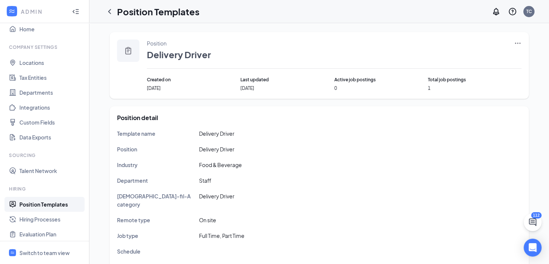
click at [128, 51] on icon "Clipboard" at bounding box center [128, 50] width 6 height 7
click at [521, 43] on div "Position Delivery Driver Created on May 17, 2024 Last updated Aug 26, 2025 Acti…" at bounding box center [318, 65] width 419 height 67
click at [519, 45] on icon "Ellipses" at bounding box center [517, 42] width 7 height 7
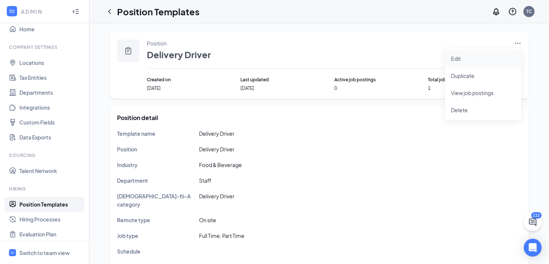
click at [457, 56] on span "Edit" at bounding box center [456, 58] width 10 height 7
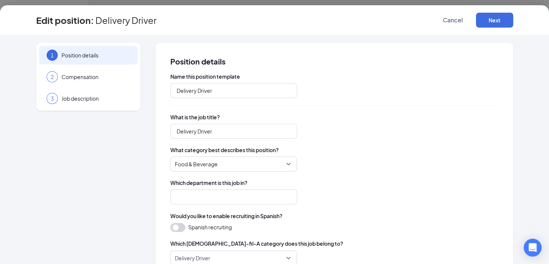
type input "Staff"
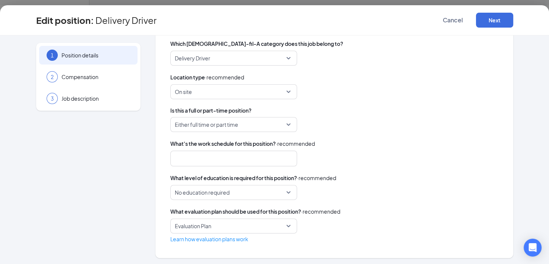
click at [259, 132] on div "Name this position template Delivery Driver What is the job title? Delivery Dri…" at bounding box center [334, 58] width 328 height 370
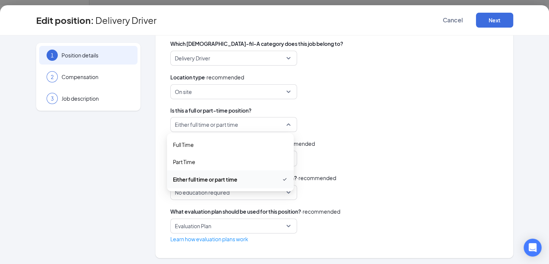
click at [270, 128] on span "Either full time or part time" at bounding box center [230, 124] width 111 height 14
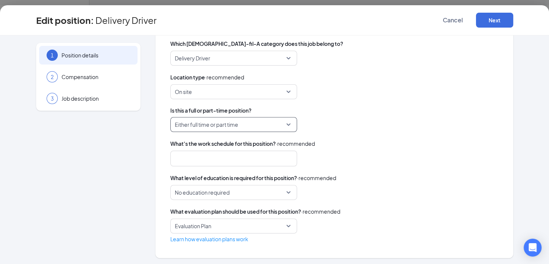
click at [270, 128] on span "Either full time or part time" at bounding box center [230, 124] width 111 height 14
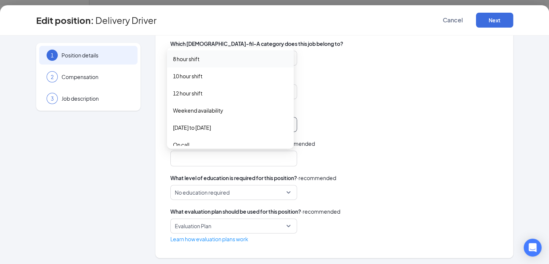
click at [261, 158] on div at bounding box center [230, 158] width 107 height 12
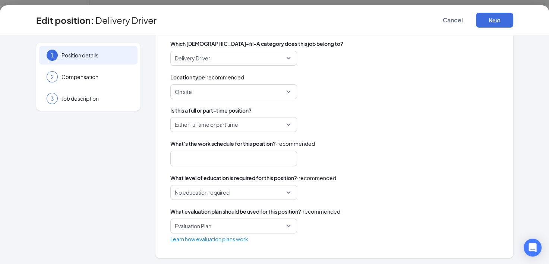
click at [336, 162] on div "8_hour_shift 10_hour_shift 8 hour shift 10 hour shift 12 hour shift Weekend ava…" at bounding box center [334, 158] width 328 height 16
click at [484, 20] on button "Next" at bounding box center [494, 20] width 37 height 15
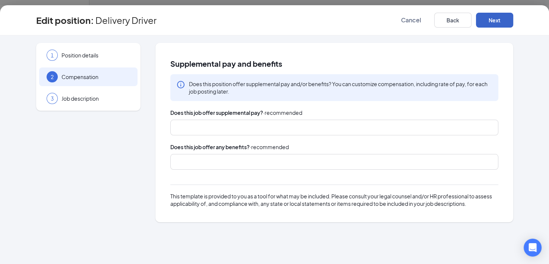
scroll to position [0, 0]
click at [491, 23] on button "Next" at bounding box center [494, 20] width 37 height 15
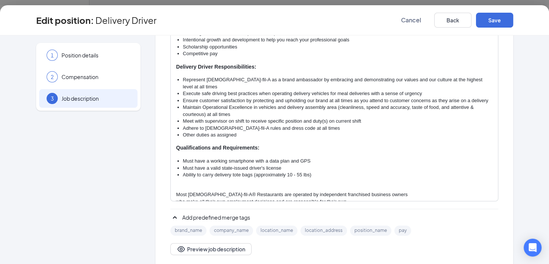
scroll to position [108, 0]
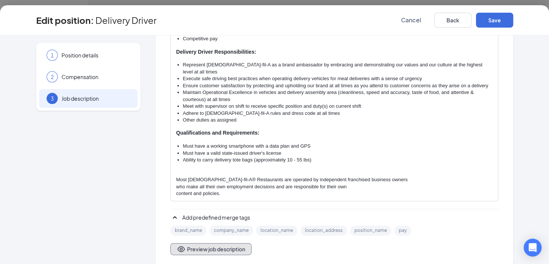
click at [209, 248] on button "Preview job description" at bounding box center [210, 249] width 81 height 12
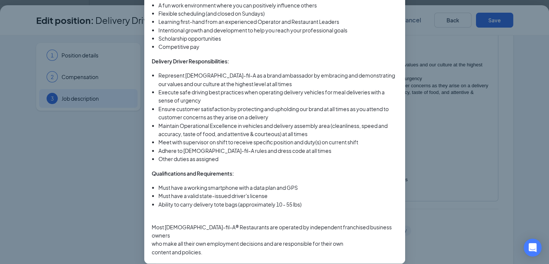
scroll to position [10, 0]
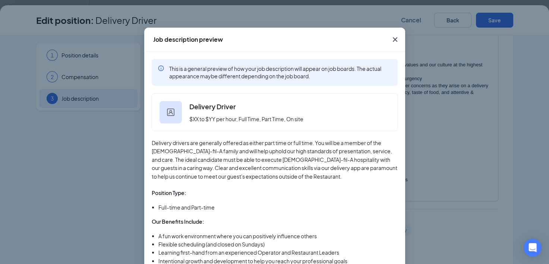
click at [396, 36] on span "Close" at bounding box center [395, 39] width 20 height 20
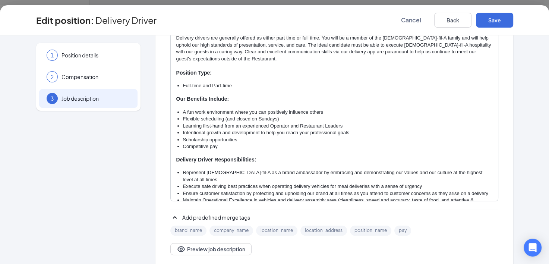
scroll to position [0, 0]
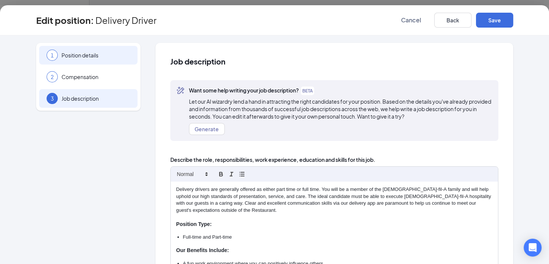
click at [79, 51] on div "1 Position details" at bounding box center [88, 55] width 98 height 19
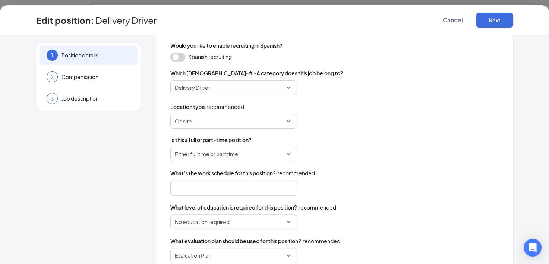
scroll to position [172, 0]
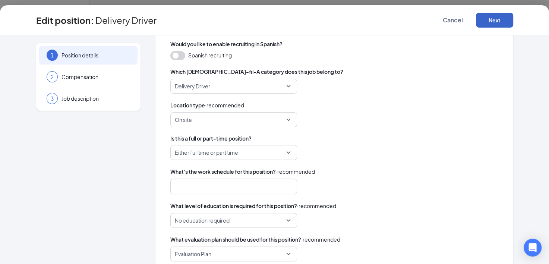
click at [484, 22] on button "Next" at bounding box center [494, 20] width 37 height 15
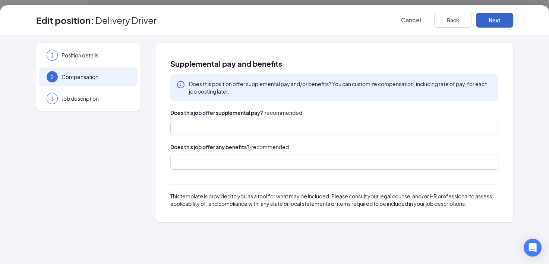
scroll to position [0, 0]
click at [489, 21] on button "Next" at bounding box center [494, 20] width 37 height 15
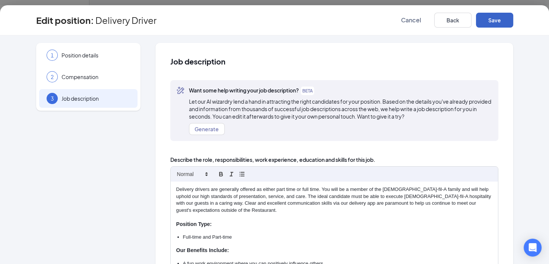
click at [489, 21] on button "Save" at bounding box center [494, 20] width 37 height 15
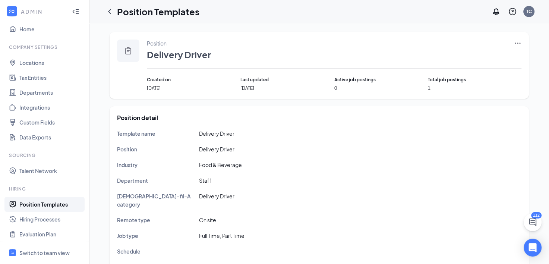
click at [514, 45] on icon "Ellipses" at bounding box center [517, 42] width 7 height 7
click at [477, 73] on span "Duplicate" at bounding box center [483, 76] width 64 height 8
click at [110, 11] on icon "ChevronLeft" at bounding box center [109, 11] width 9 height 9
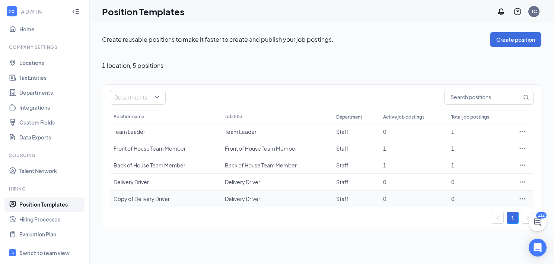
click at [385, 191] on td "0" at bounding box center [414, 198] width 68 height 17
click at [384, 180] on div "0" at bounding box center [413, 181] width 61 height 7
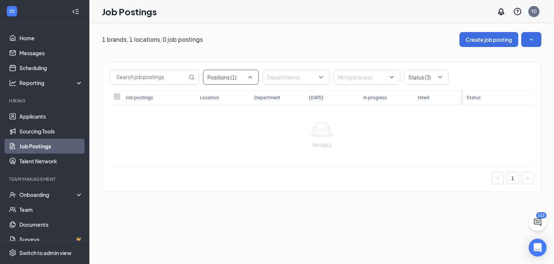
click at [236, 79] on div at bounding box center [227, 77] width 45 height 12
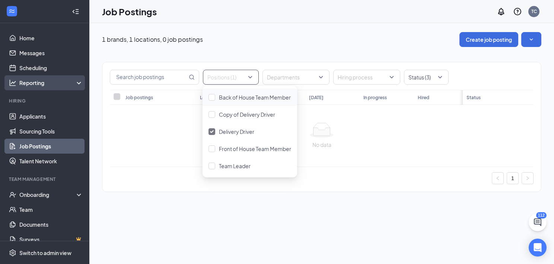
click at [63, 80] on div "Reporting" at bounding box center [51, 82] width 64 height 7
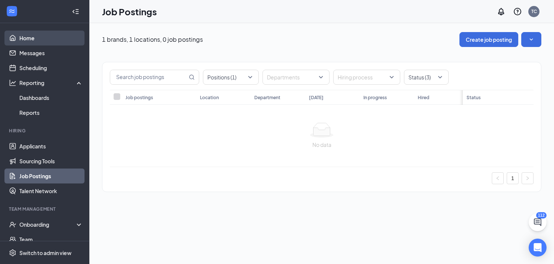
click at [33, 42] on link "Home" at bounding box center [51, 38] width 64 height 15
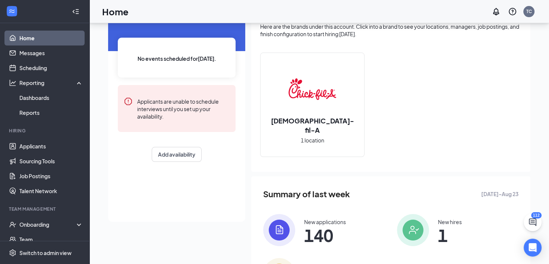
scroll to position [44, 0]
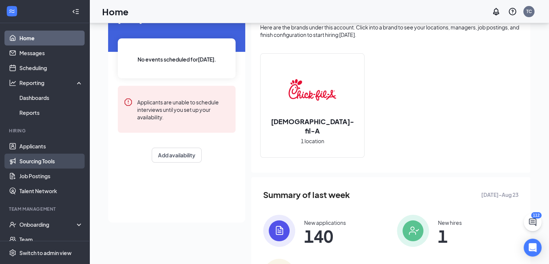
click at [33, 162] on link "Sourcing Tools" at bounding box center [51, 160] width 64 height 15
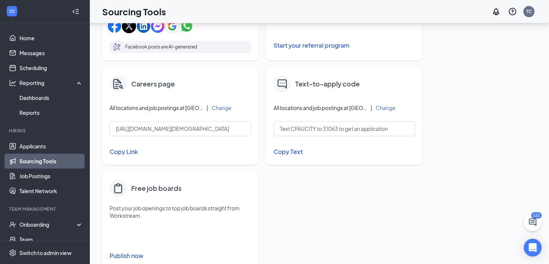
scroll to position [318, 0]
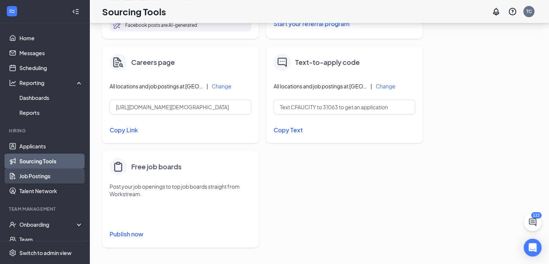
click at [45, 182] on link "Job Postings" at bounding box center [51, 175] width 64 height 15
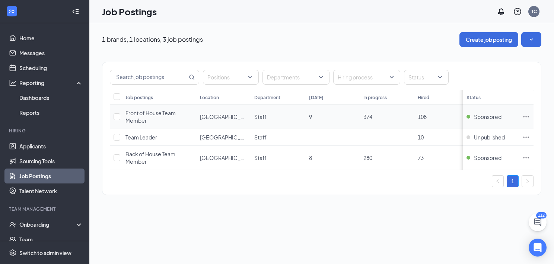
click at [524, 116] on icon "Ellipses" at bounding box center [527, 116] width 6 height 1
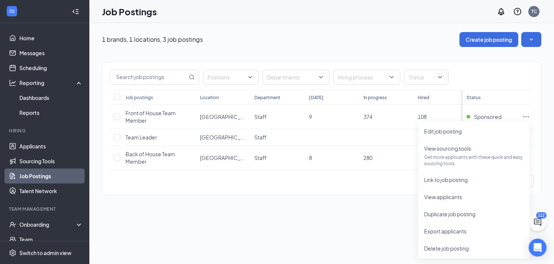
click at [547, 136] on div "1 brands, 1 locations, 3 job postings Create job posting Positions Departments …" at bounding box center [321, 117] width 465 height 188
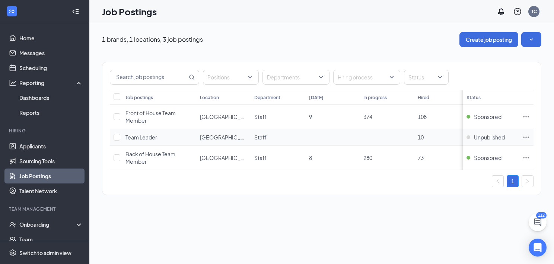
click at [526, 138] on icon "Ellipses" at bounding box center [526, 136] width 7 height 7
click at [35, 146] on link "Applicants" at bounding box center [51, 146] width 64 height 15
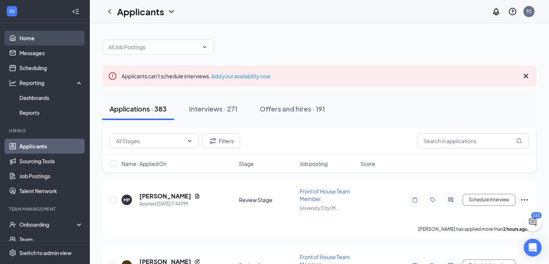
click at [37, 44] on link "Home" at bounding box center [51, 38] width 64 height 15
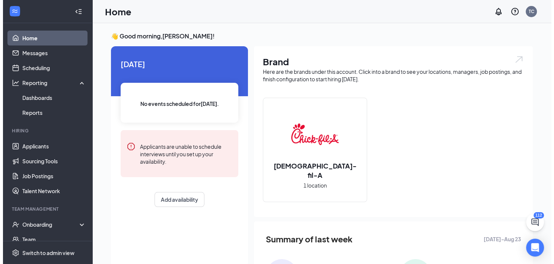
scroll to position [39, 0]
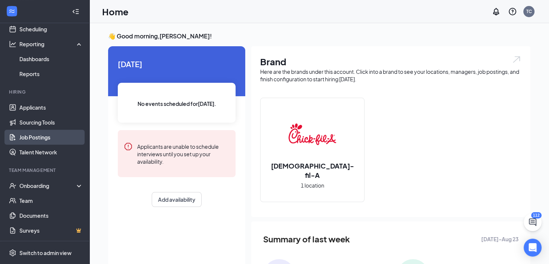
click at [56, 132] on link "Job Postings" at bounding box center [51, 137] width 64 height 15
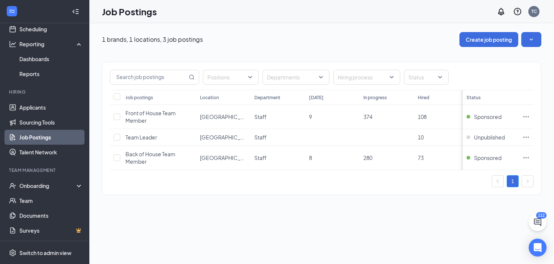
click at [56, 132] on link "Job Postings" at bounding box center [51, 137] width 64 height 15
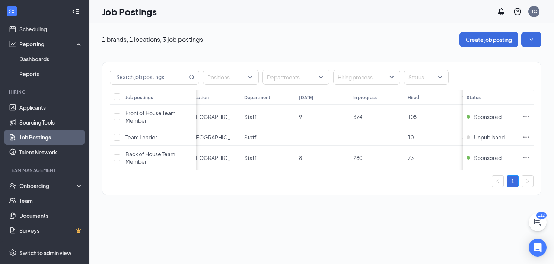
scroll to position [0, 15]
click at [522, 175] on div "Positions Departments Hiring process Status Job postings Location Department To…" at bounding box center [321, 124] width 439 height 125
click at [118, 120] on td at bounding box center [116, 117] width 12 height 24
click at [119, 117] on input "checkbox" at bounding box center [117, 116] width 7 height 7
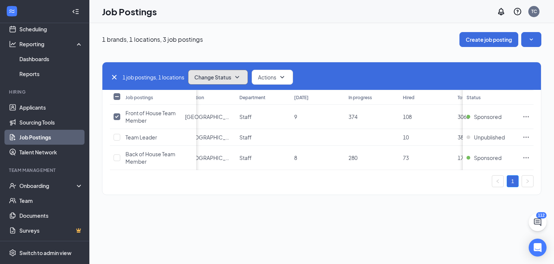
click at [234, 78] on button "Change Status" at bounding box center [218, 77] width 60 height 15
click at [115, 76] on icon "Cross" at bounding box center [114, 77] width 9 height 9
checkbox input "false"
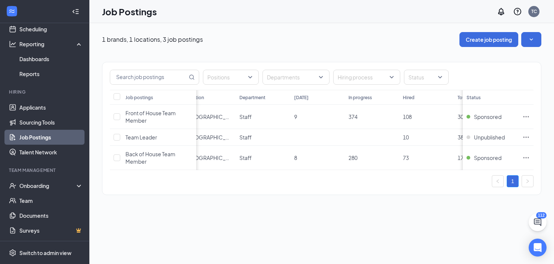
click at [45, 133] on link "Job Postings" at bounding box center [51, 137] width 64 height 15
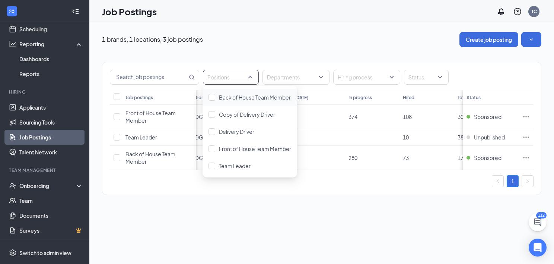
click at [253, 77] on div "Positions" at bounding box center [231, 77] width 56 height 15
click at [217, 131] on div "Delivery Driver" at bounding box center [250, 131] width 83 height 8
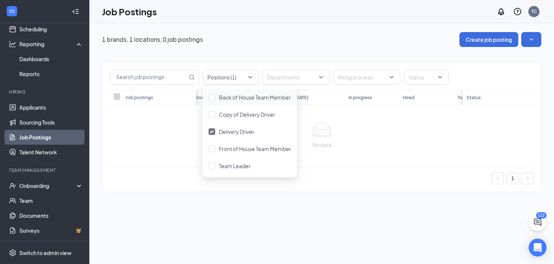
click at [118, 97] on span at bounding box center [117, 96] width 7 height 7
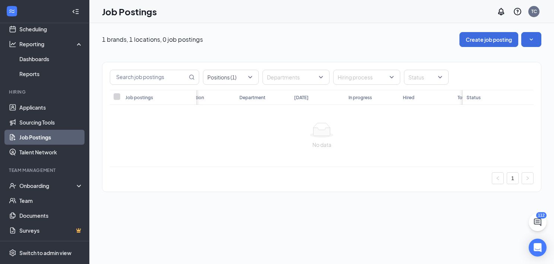
click at [118, 97] on span at bounding box center [117, 96] width 7 height 7
click at [509, 182] on link "1" at bounding box center [512, 177] width 11 height 11
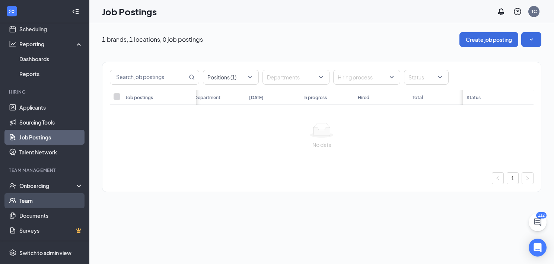
click at [37, 194] on link "Team" at bounding box center [51, 200] width 64 height 15
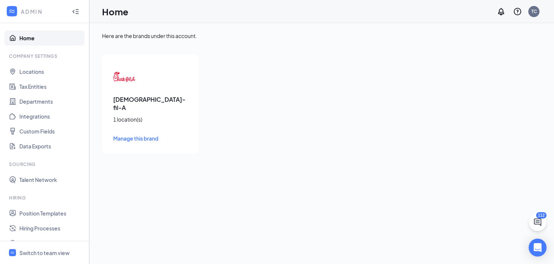
click at [143, 135] on span "Manage this brand" at bounding box center [135, 138] width 45 height 7
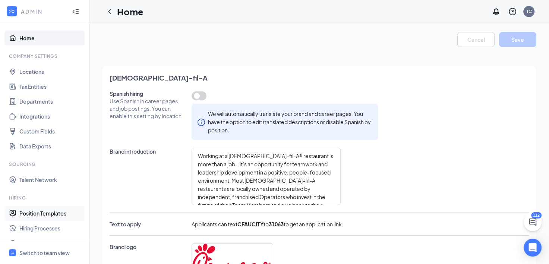
click at [36, 210] on link "Position Templates" at bounding box center [51, 213] width 64 height 15
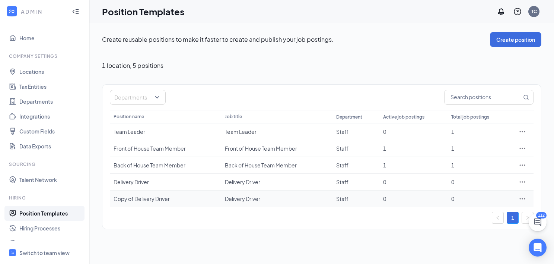
click at [517, 199] on div at bounding box center [522, 198] width 15 height 7
click at [520, 198] on icon "Ellipses" at bounding box center [523, 198] width 6 height 1
click at [481, 179] on span "Delete" at bounding box center [488, 182] width 64 height 8
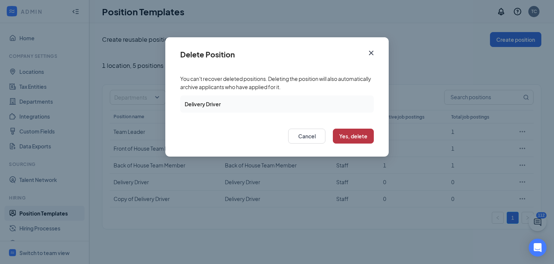
click at [349, 136] on button "Yes, delete" at bounding box center [353, 135] width 41 height 15
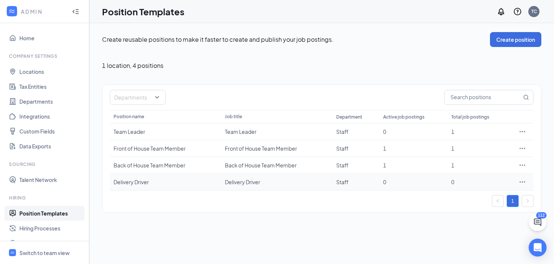
click at [523, 182] on icon "Ellipses" at bounding box center [522, 181] width 7 height 7
click at [132, 180] on div "Delivery Driver" at bounding box center [166, 181] width 104 height 7
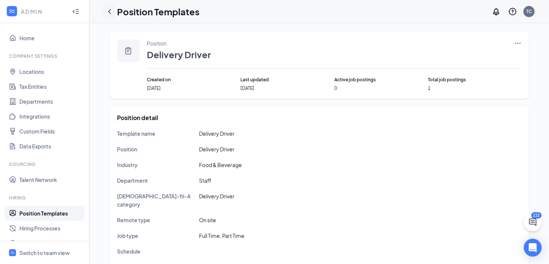
click at [107, 10] on icon "ChevronLeft" at bounding box center [109, 11] width 9 height 9
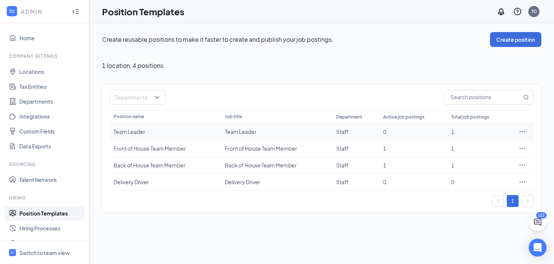
click at [129, 131] on div "Team Leader" at bounding box center [166, 131] width 104 height 7
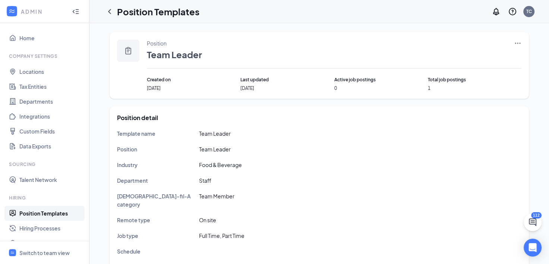
click at [515, 41] on icon "Ellipses" at bounding box center [517, 42] width 7 height 7
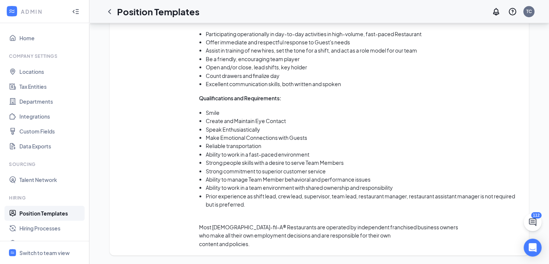
scroll to position [548, 0]
drag, startPoint x: 550, startPoint y: 45, endPoint x: 543, endPoint y: 175, distance: 129.4
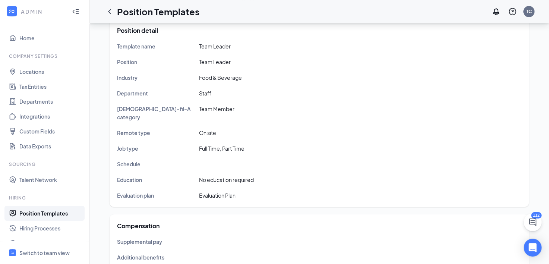
scroll to position [0, 0]
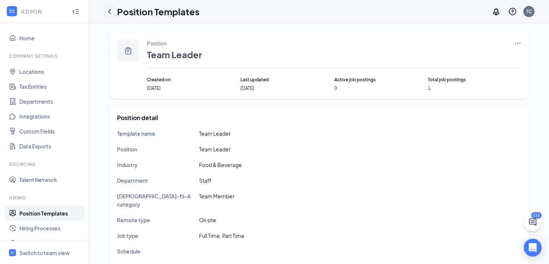
click at [112, 8] on icon "ChevronLeft" at bounding box center [109, 11] width 9 height 9
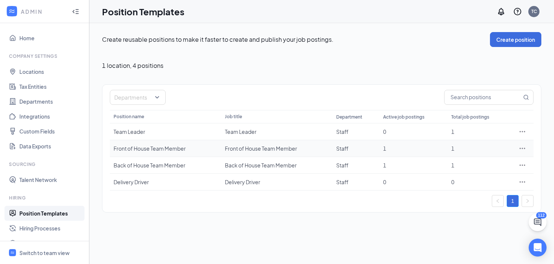
click at [128, 152] on td "Front of House Team Member" at bounding box center [165, 148] width 111 height 17
click at [131, 147] on div "Front of House Team Member" at bounding box center [166, 148] width 104 height 7
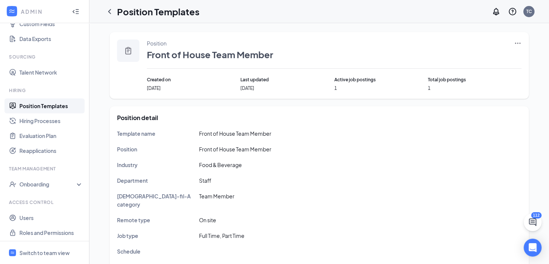
scroll to position [109, 0]
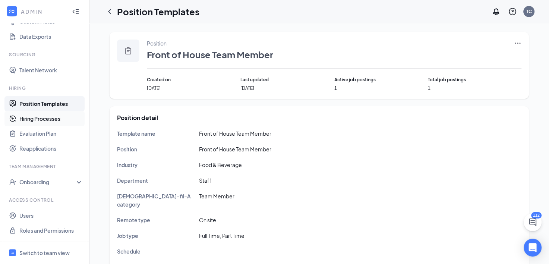
click at [56, 122] on link "Hiring Processes" at bounding box center [51, 118] width 64 height 15
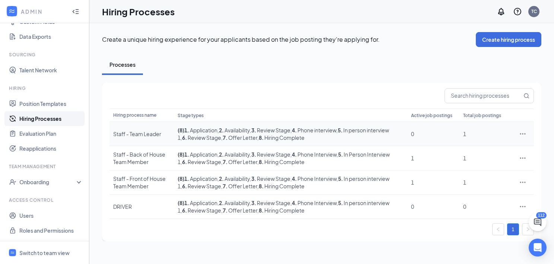
click at [521, 131] on icon "Ellipses" at bounding box center [522, 133] width 7 height 7
click at [491, 147] on span "Edit" at bounding box center [489, 149] width 64 height 8
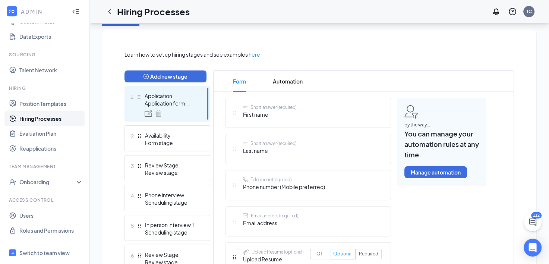
scroll to position [149, 0]
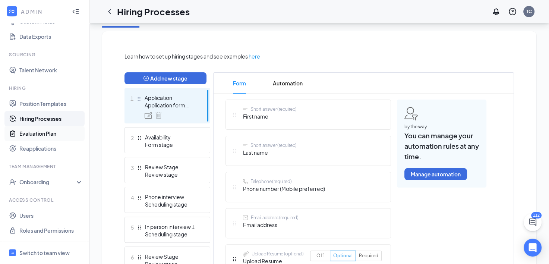
click at [51, 130] on link "Evaluation Plan" at bounding box center [51, 133] width 64 height 15
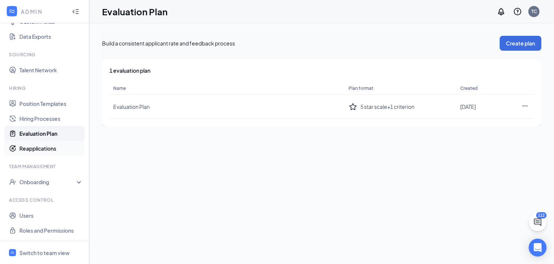
click at [38, 148] on link "Reapplications" at bounding box center [51, 148] width 64 height 15
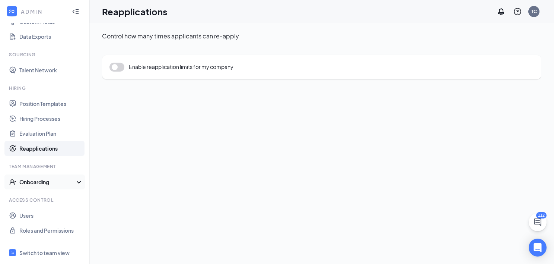
click at [26, 183] on div "Onboarding" at bounding box center [47, 181] width 57 height 7
click at [36, 192] on link "Onboarding Processes" at bounding box center [51, 196] width 64 height 15
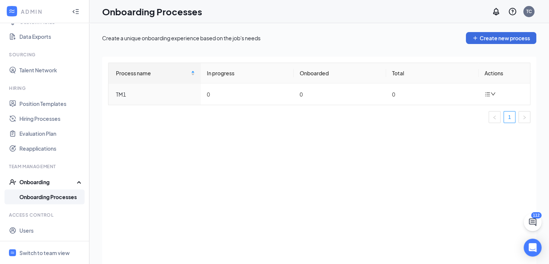
scroll to position [124, 0]
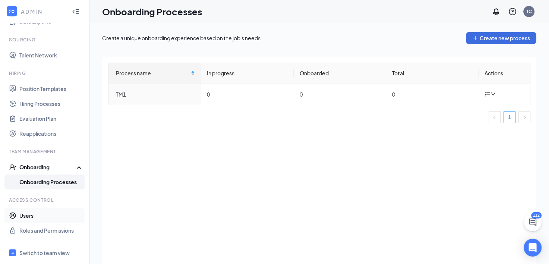
click at [31, 216] on link "Users" at bounding box center [51, 215] width 64 height 15
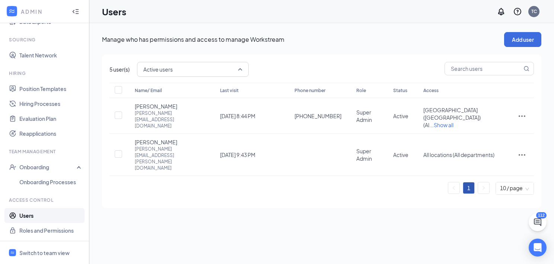
click at [239, 73] on span "Active users" at bounding box center [192, 69] width 99 height 13
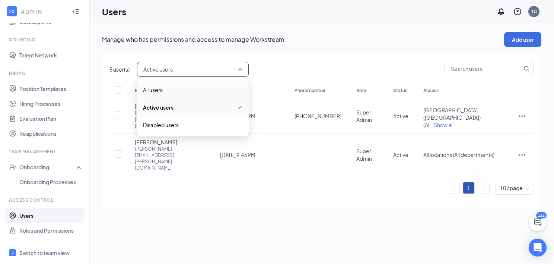
click at [190, 87] on span "All users" at bounding box center [193, 90] width 100 height 8
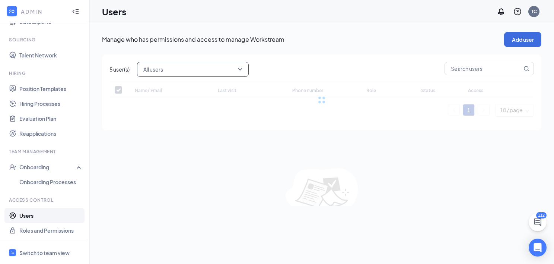
checkbox input "false"
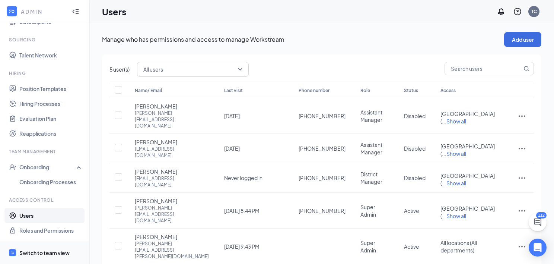
click at [55, 251] on div "Switch to team view" at bounding box center [44, 252] width 50 height 7
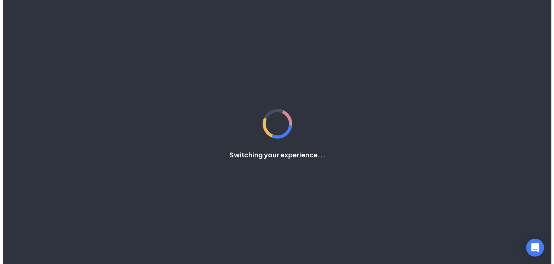
scroll to position [9, 0]
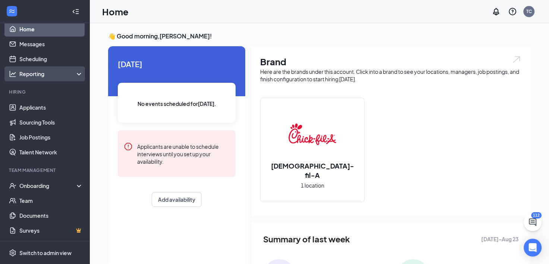
click at [57, 71] on div "Reporting" at bounding box center [51, 73] width 64 height 7
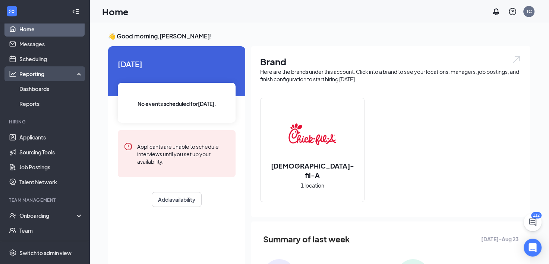
click at [57, 71] on div "Reporting" at bounding box center [51, 73] width 64 height 7
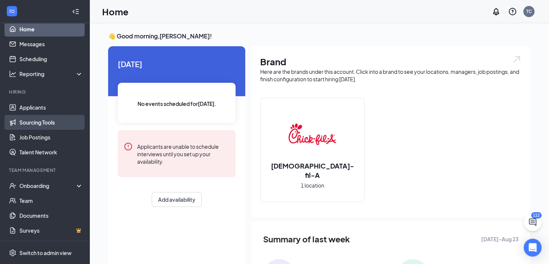
click at [31, 122] on link "Sourcing Tools" at bounding box center [51, 122] width 64 height 15
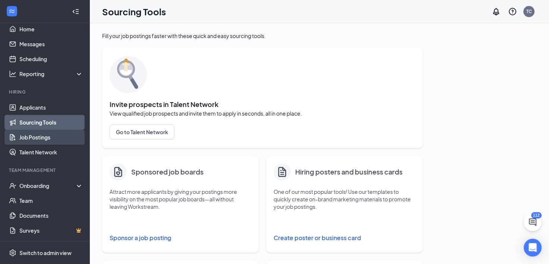
click at [34, 131] on link "Job Postings" at bounding box center [51, 137] width 64 height 15
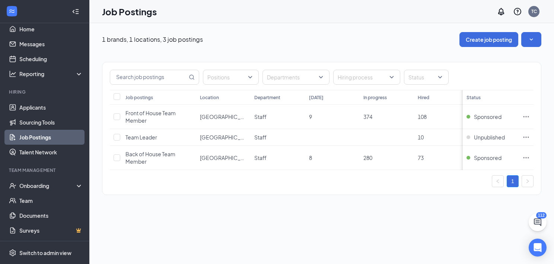
click at [72, 11] on icon "Collapse" at bounding box center [75, 11] width 7 height 7
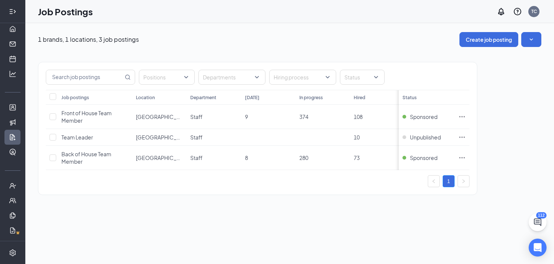
click at [10, 12] on icon "Expand" at bounding box center [12, 11] width 7 height 7
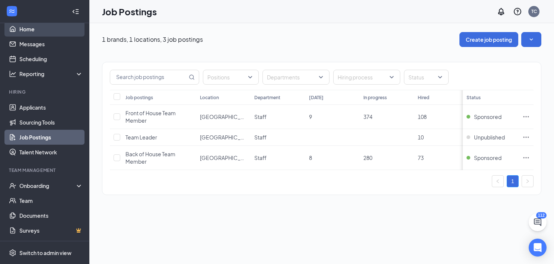
click at [20, 28] on link "Home" at bounding box center [51, 29] width 64 height 15
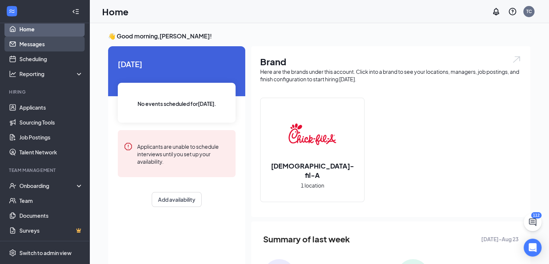
click at [22, 41] on link "Messages" at bounding box center [51, 43] width 64 height 15
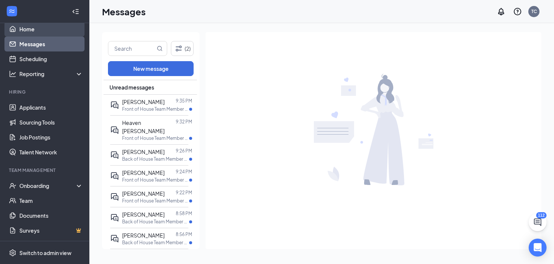
click at [28, 31] on link "Home" at bounding box center [51, 29] width 64 height 15
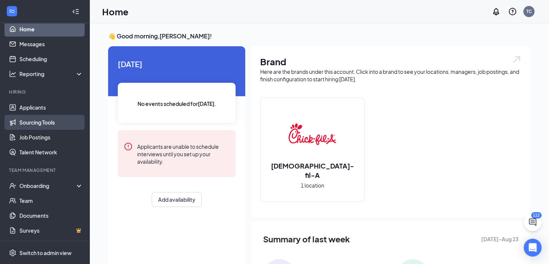
click at [21, 125] on link "Sourcing Tools" at bounding box center [51, 122] width 64 height 15
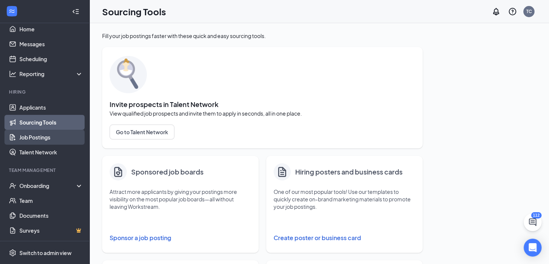
click at [21, 138] on link "Job Postings" at bounding box center [51, 137] width 64 height 15
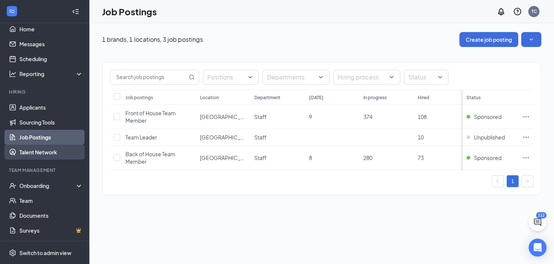
click at [24, 153] on link "Talent Network" at bounding box center [51, 152] width 64 height 15
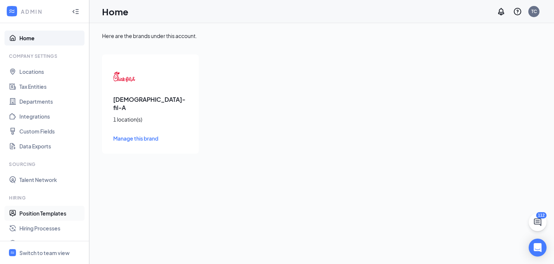
click at [49, 215] on link "Position Templates" at bounding box center [51, 213] width 64 height 15
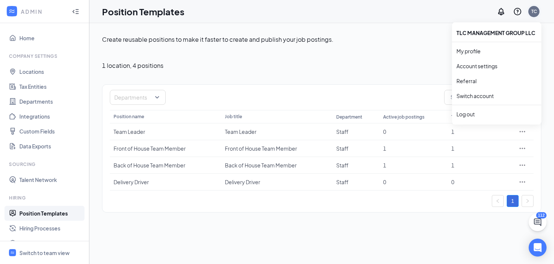
click at [531, 12] on div "TC" at bounding box center [534, 11] width 6 height 6
click at [478, 66] on link "Account settings" at bounding box center [497, 65] width 80 height 7
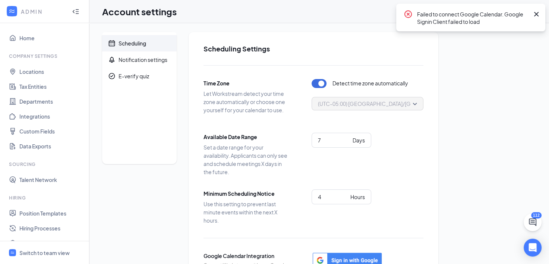
click at [541, 196] on div "Scheduling Notification settings E-verify quiz Scheduling Settings Time Zone Le…" at bounding box center [318, 189] width 459 height 333
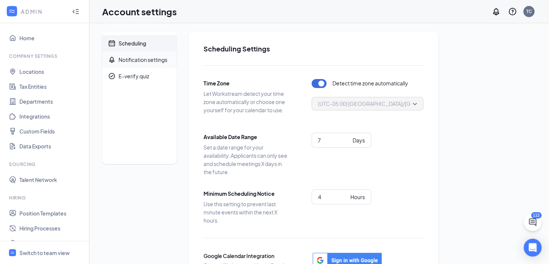
click at [139, 58] on div "Notification settings" at bounding box center [142, 59] width 49 height 7
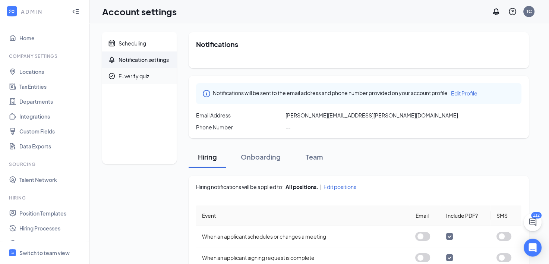
click at [138, 78] on div "E-verify quiz" at bounding box center [133, 75] width 31 height 7
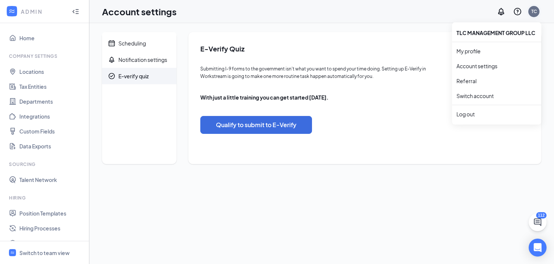
click at [532, 13] on div "TC" at bounding box center [534, 11] width 6 height 6
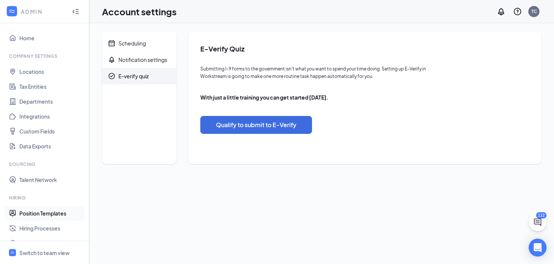
click at [30, 211] on link "Position Templates" at bounding box center [51, 213] width 64 height 15
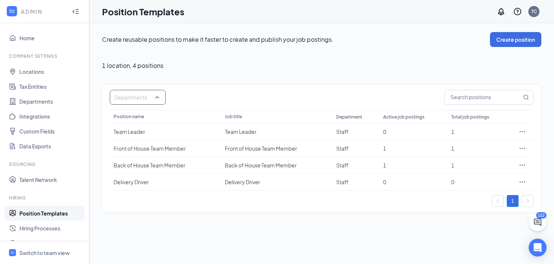
click at [156, 96] on div at bounding box center [134, 97] width 45 height 12
click at [120, 134] on div at bounding box center [118, 134] width 7 height 7
click at [219, 197] on div "1" at bounding box center [322, 201] width 424 height 12
click at [523, 183] on icon "Ellipses" at bounding box center [522, 181] width 7 height 7
click at [469, 230] on span "View job postings" at bounding box center [477, 230] width 42 height 7
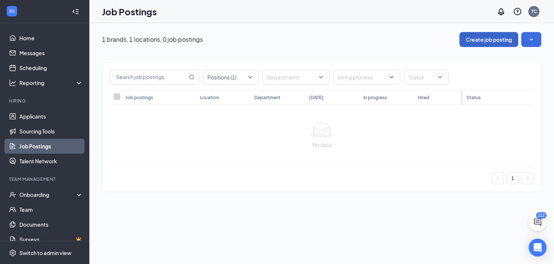
click at [491, 42] on button "Create job posting" at bounding box center [489, 39] width 59 height 15
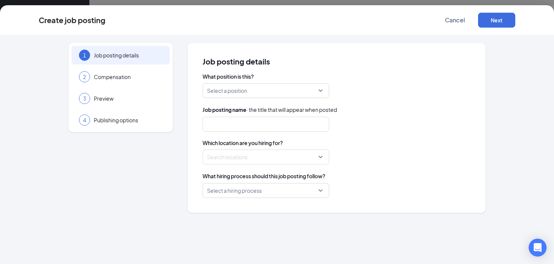
click at [112, 61] on div "1 Job posting details" at bounding box center [121, 55] width 98 height 19
click at [253, 91] on input "search" at bounding box center [263, 90] width 112 height 14
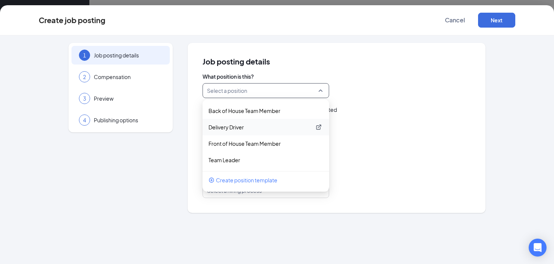
click at [227, 124] on p "Delivery Driver" at bounding box center [260, 126] width 103 height 7
type input "Delivery Driver"
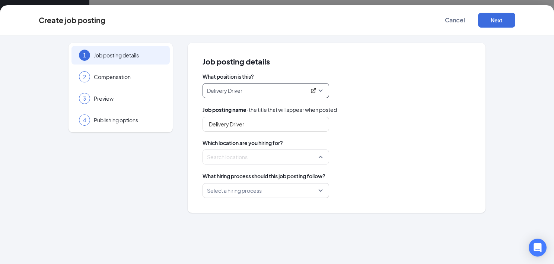
click at [271, 158] on div at bounding box center [263, 157] width 112 height 12
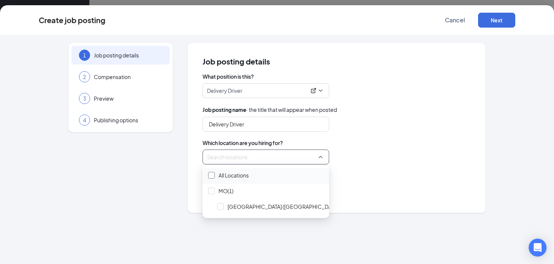
click at [213, 176] on div at bounding box center [211, 175] width 7 height 7
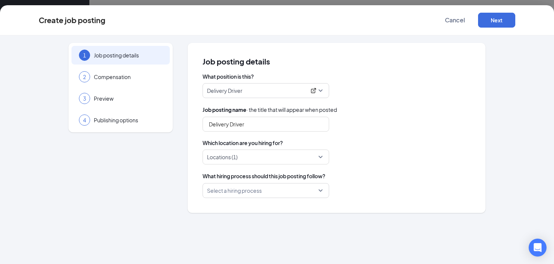
click at [301, 222] on div "1 Job posting details 2 Compensation 3 Preview 4 Publishing options Job posting…" at bounding box center [277, 149] width 554 height 228
click at [274, 192] on input "search" at bounding box center [263, 190] width 112 height 14
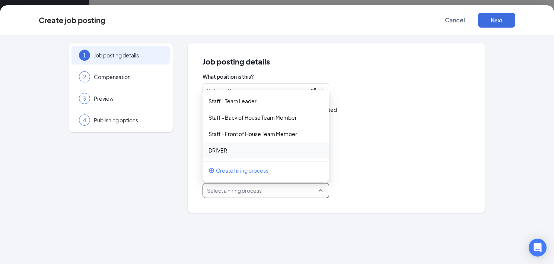
click at [261, 154] on div "DRIVER" at bounding box center [266, 150] width 127 height 16
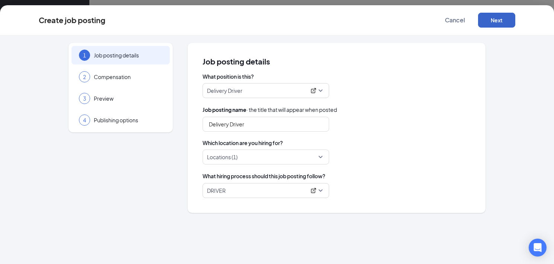
click at [499, 19] on button "Next" at bounding box center [496, 20] width 37 height 15
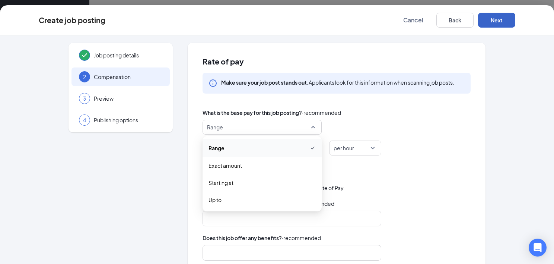
click at [308, 122] on span "Range" at bounding box center [262, 127] width 110 height 14
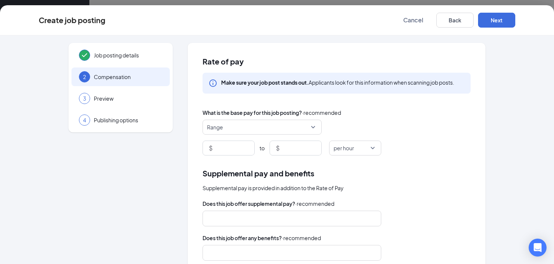
click at [396, 117] on div "What is the base pay for this job posting? · recommended Range range exact_rate…" at bounding box center [337, 131] width 268 height 47
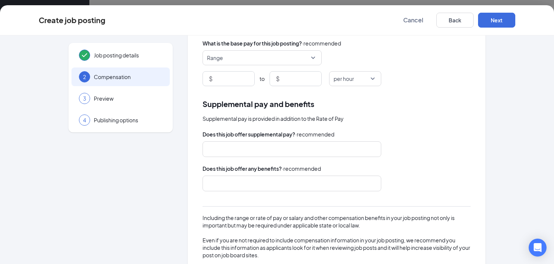
scroll to position [123, 0]
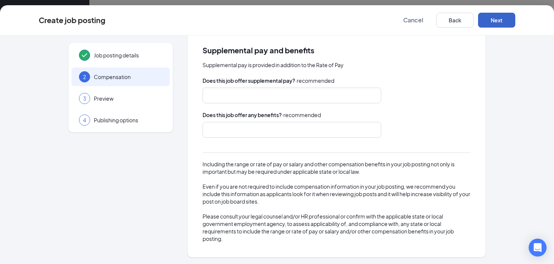
click at [499, 19] on button "Next" at bounding box center [496, 20] width 37 height 15
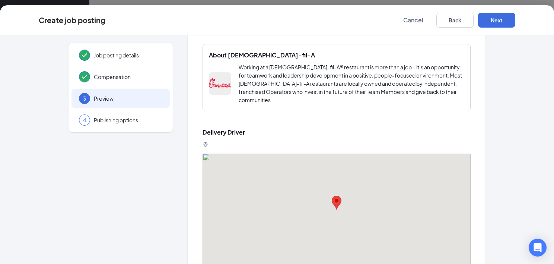
scroll to position [467, 0]
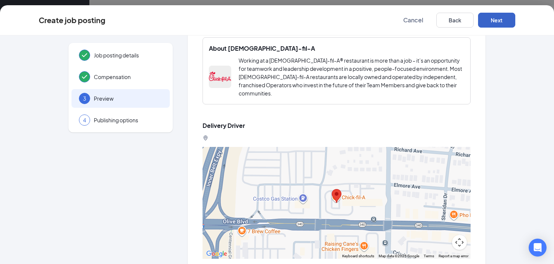
click at [496, 19] on button "Next" at bounding box center [496, 20] width 37 height 15
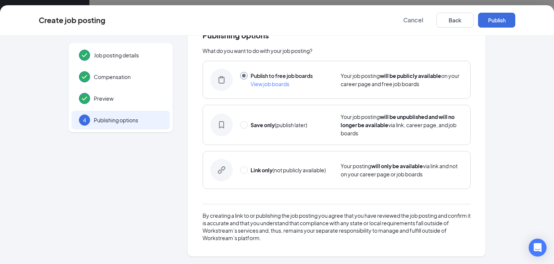
scroll to position [25, 0]
click at [494, 21] on button "Publish" at bounding box center [496, 20] width 37 height 15
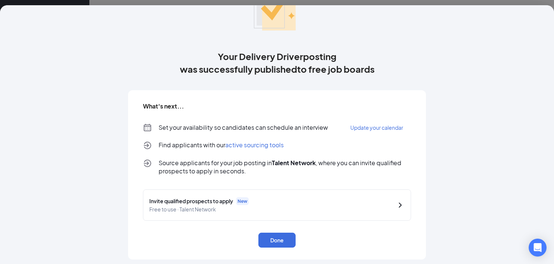
scroll to position [57, 0]
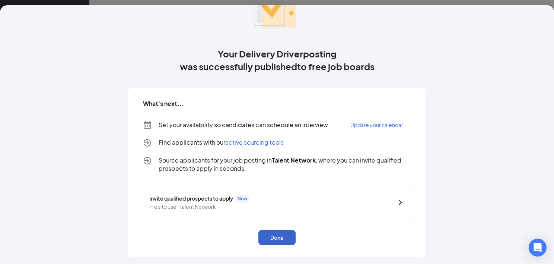
click at [261, 239] on button "Done" at bounding box center [276, 237] width 37 height 15
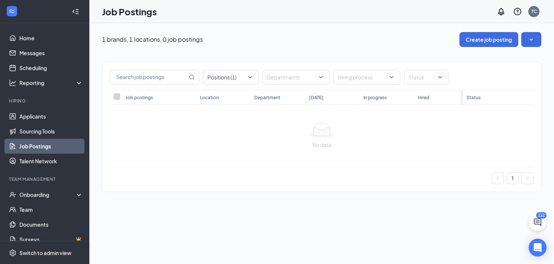
click at [44, 143] on link "Job Postings" at bounding box center [51, 146] width 64 height 15
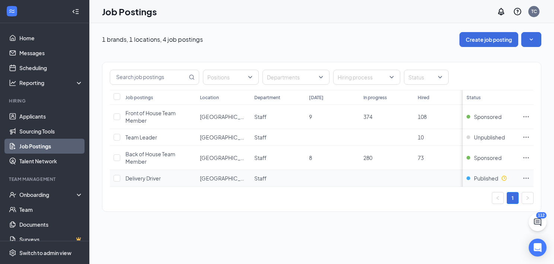
click at [526, 175] on icon "Ellipses" at bounding box center [526, 177] width 7 height 7
click at [44, 129] on link "Sourcing Tools" at bounding box center [51, 131] width 64 height 15
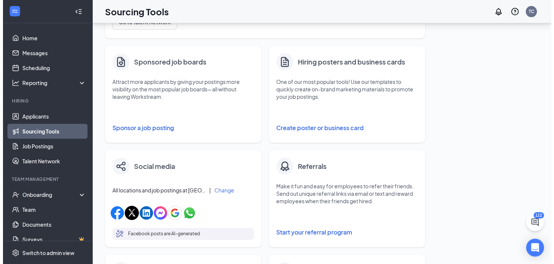
scroll to position [115, 0]
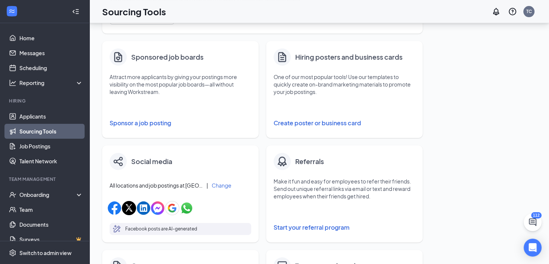
click at [162, 122] on button "Sponsor a job posting" at bounding box center [180, 122] width 142 height 15
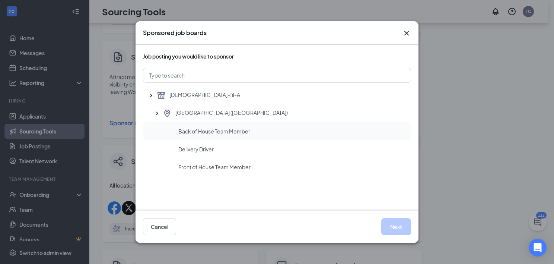
click at [226, 133] on span "Back of House Team Member" at bounding box center [214, 130] width 72 height 7
click at [212, 149] on span "Delivery Driver" at bounding box center [195, 148] width 35 height 7
click at [234, 169] on span "Front of House Team Member" at bounding box center [214, 166] width 72 height 7
click at [210, 154] on div "Delivery Driver" at bounding box center [277, 149] width 268 height 18
click at [396, 226] on button "Next" at bounding box center [396, 226] width 30 height 17
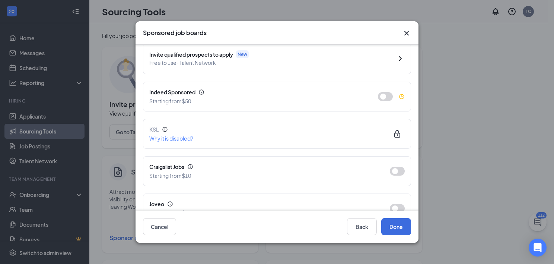
scroll to position [63, 0]
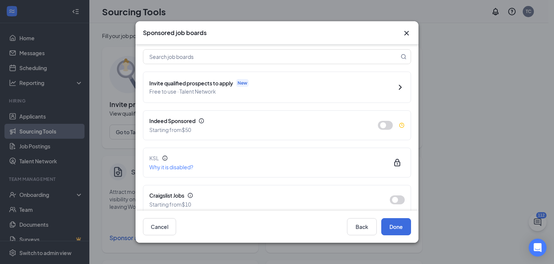
click at [420, 58] on div "Sponsored job boards Delivery Driver at University City (MO), Chick-fil-A in En…" at bounding box center [277, 132] width 554 height 264
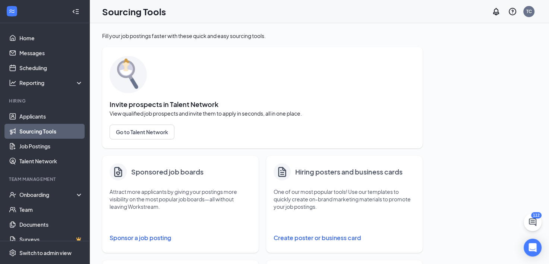
click at [148, 242] on button "Sponsor a job posting" at bounding box center [180, 237] width 142 height 15
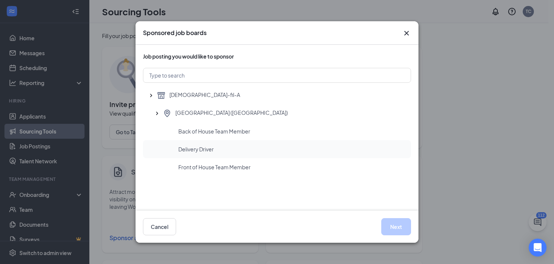
click at [209, 154] on div "Delivery Driver" at bounding box center [277, 149] width 268 height 18
click at [401, 227] on button "Next" at bounding box center [396, 226] width 30 height 17
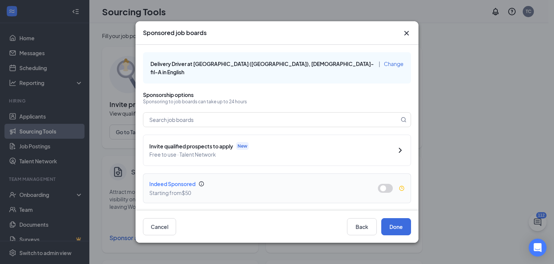
click at [380, 184] on button "button" at bounding box center [385, 188] width 15 height 9
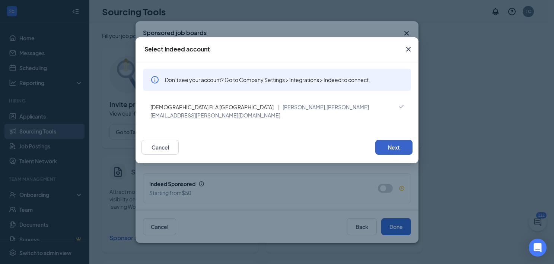
click at [389, 141] on button "Next" at bounding box center [393, 147] width 37 height 15
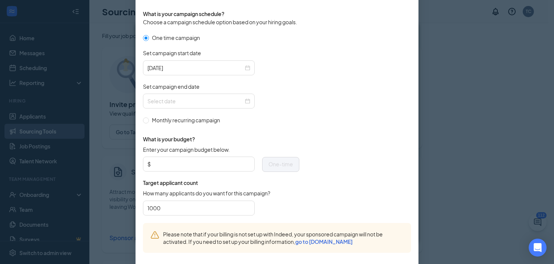
scroll to position [225, 0]
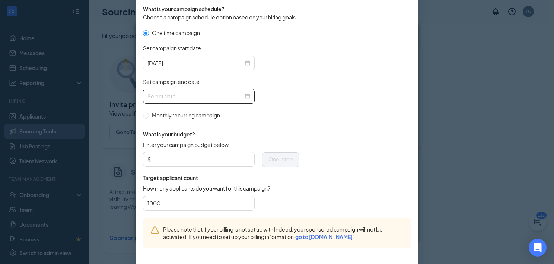
click at [247, 94] on div at bounding box center [198, 96] width 103 height 8
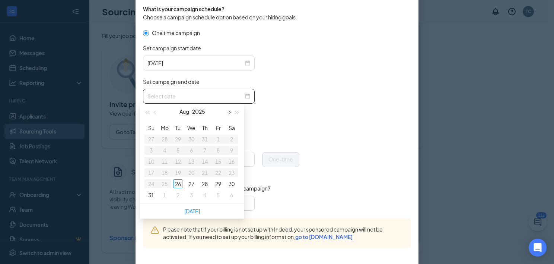
click at [229, 111] on span "button" at bounding box center [229, 113] width 4 height 4
type input "2025-09-13"
click at [230, 150] on div "13" at bounding box center [231, 150] width 9 height 9
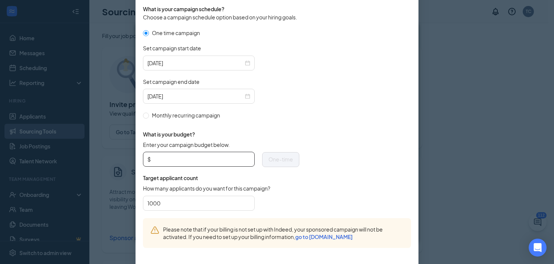
click at [159, 161] on input "Enter your campaign budget below." at bounding box center [201, 158] width 98 height 11
click at [282, 177] on span "Target applicant count" at bounding box center [221, 177] width 156 height 7
click at [271, 160] on span "One-time" at bounding box center [281, 159] width 25 height 7
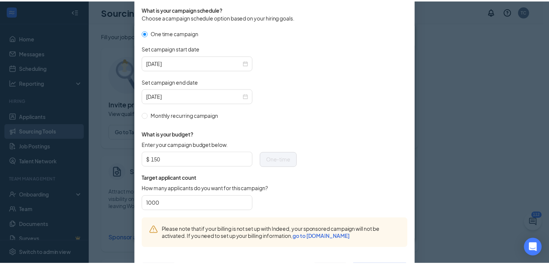
scroll to position [256, 0]
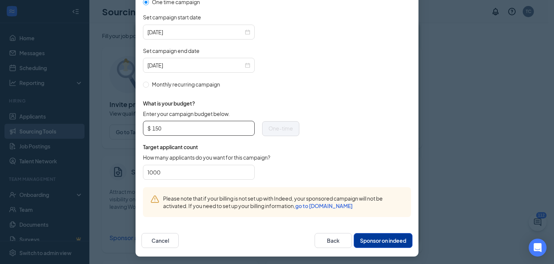
click at [201, 128] on input "150" at bounding box center [201, 128] width 98 height 11
type input "125"
click at [229, 167] on input "1000" at bounding box center [198, 171] width 103 height 11
click at [360, 233] on button "Sponsor on indeed" at bounding box center [383, 240] width 59 height 15
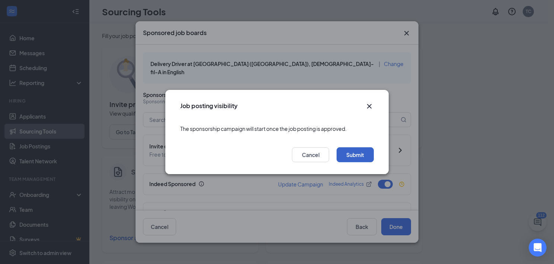
click at [359, 158] on button "Submit" at bounding box center [355, 154] width 37 height 15
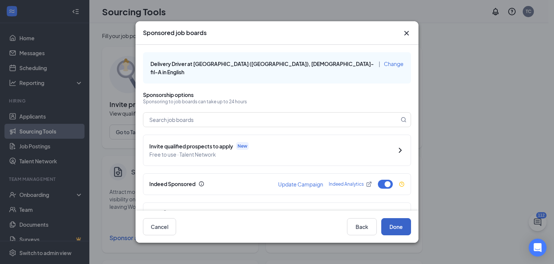
click at [387, 227] on button "Done" at bounding box center [396, 226] width 30 height 17
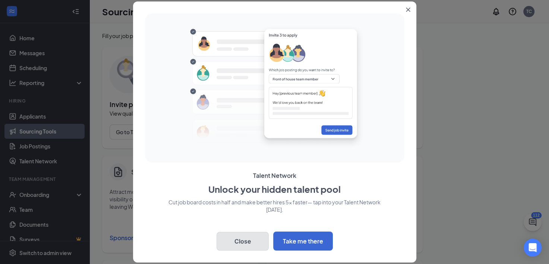
click at [257, 247] on button "Close" at bounding box center [242, 241] width 52 height 19
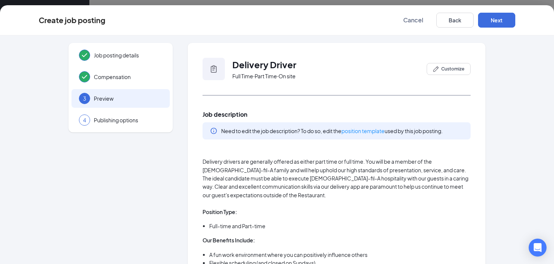
drag, startPoint x: 199, startPoint y: 160, endPoint x: 232, endPoint y: 207, distance: 57.8
drag, startPoint x: 199, startPoint y: 150, endPoint x: 238, endPoint y: 222, distance: 81.5
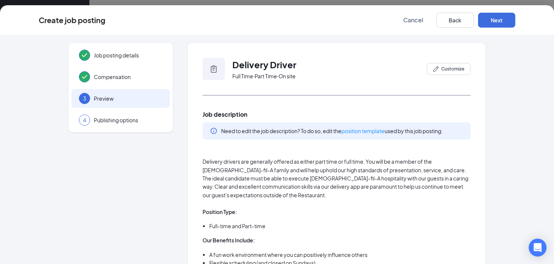
click at [410, 21] on span "Cancel" at bounding box center [413, 19] width 20 height 7
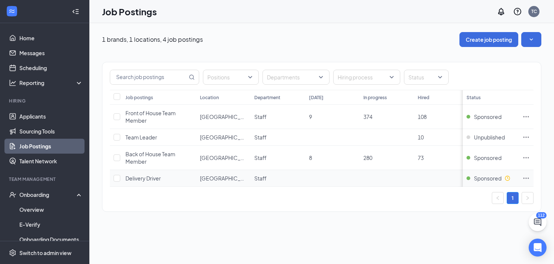
click at [150, 176] on span "Delivery Driver" at bounding box center [143, 178] width 35 height 7
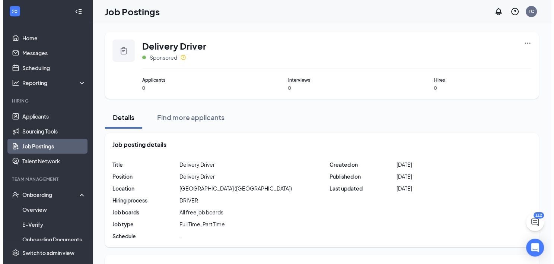
scroll to position [231, 0]
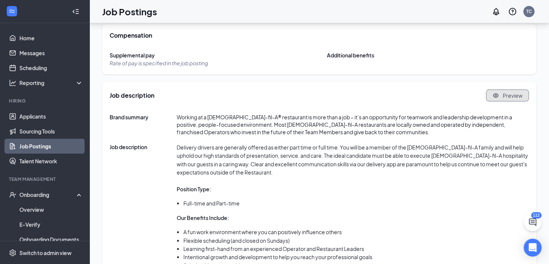
click at [505, 95] on span "Preview" at bounding box center [512, 95] width 20 height 7
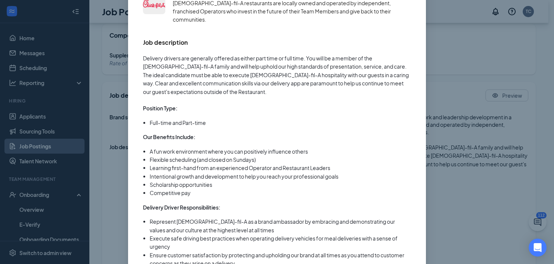
scroll to position [281, 0]
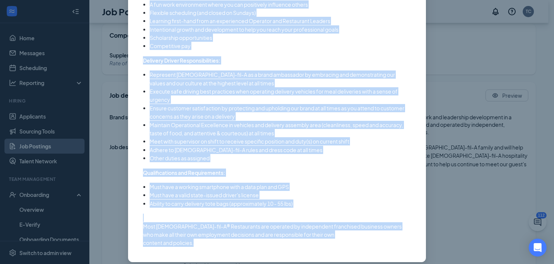
drag, startPoint x: 140, startPoint y: 107, endPoint x: 241, endPoint y: 243, distance: 169.5
click at [241, 243] on div "Delivery Driver Full Time ‧ Part Time ‧ On site Close About [DEMOGRAPHIC_DATA]-…" at bounding box center [277, 9] width 283 height 491
click at [179, 127] on li "Maintain Operational Excellence in vehicles and delivery assembly area (cleanli…" at bounding box center [280, 129] width 261 height 17
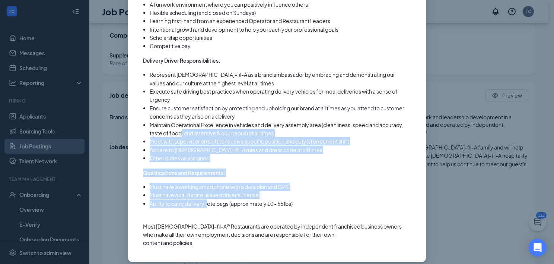
drag, startPoint x: 179, startPoint y: 127, endPoint x: 205, endPoint y: 201, distance: 78.4
click at [205, 201] on div "Delivery drivers are generally offered as either part time or full time. You wi…" at bounding box center [277, 77] width 268 height 340
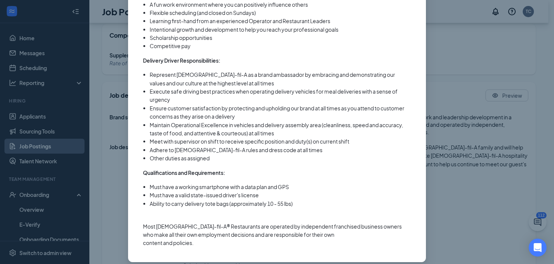
drag, startPoint x: 205, startPoint y: 201, endPoint x: 207, endPoint y: 243, distance: 41.8
click at [207, 243] on div "Delivery Driver Full Time ‧ Part Time ‧ On site Close About [DEMOGRAPHIC_DATA]-…" at bounding box center [277, 9] width 283 height 491
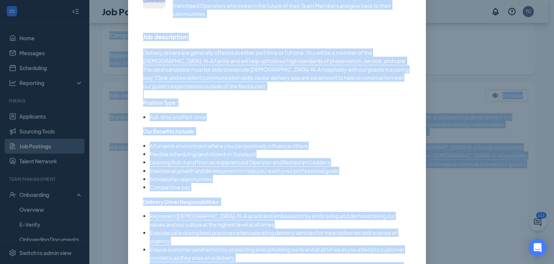
scroll to position [0, 0]
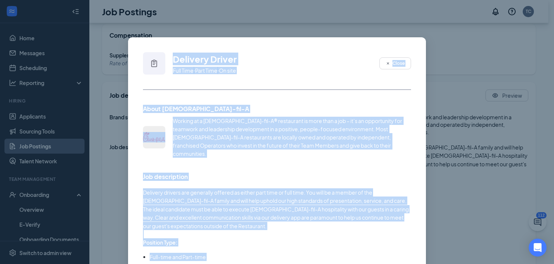
drag, startPoint x: 202, startPoint y: 240, endPoint x: 146, endPoint y: 59, distance: 189.5
drag, startPoint x: 146, startPoint y: 59, endPoint x: 209, endPoint y: 63, distance: 63.8
copy div "Loremips Dolors Amet Cons ‧ Adip Elit ‧ Se doei Tempo Incid Utlab-etd-M Aliquae…"
